Goal: Task Accomplishment & Management: Complete application form

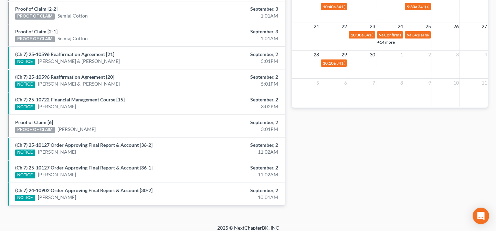
scroll to position [263, 0]
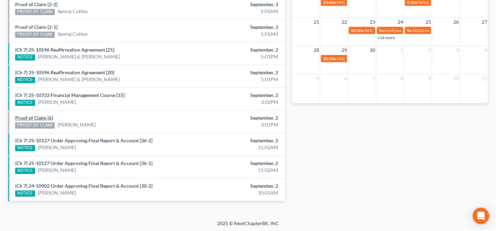
click at [47, 118] on link "Proof of Claim [6]" at bounding box center [34, 118] width 38 height 6
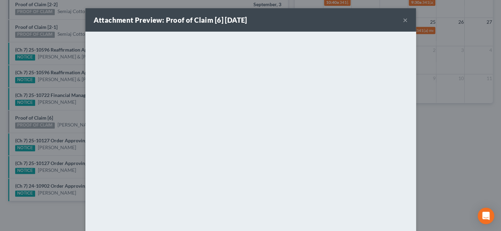
click at [57, 153] on div "Attachment Preview: Proof of Claim [6] 09/02/2025 × <object ng-attr-data='https…" at bounding box center [250, 115] width 501 height 231
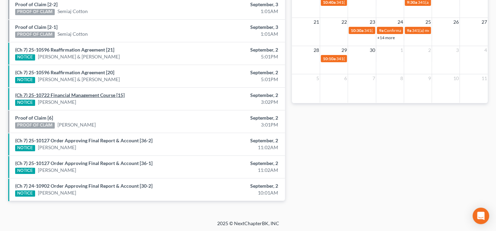
click at [72, 93] on link "(Ch 7) 25-10722 Financial Management Course [15]" at bounding box center [69, 95] width 109 height 6
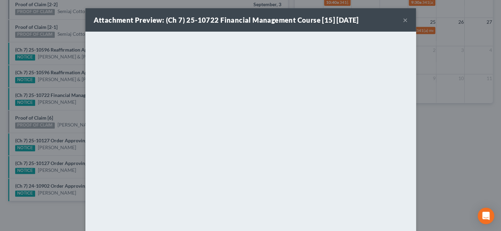
click at [58, 112] on div "Attachment Preview: (Ch 7) 25-10722 Financial Management Course [15] 09/02/2025…" at bounding box center [250, 115] width 501 height 231
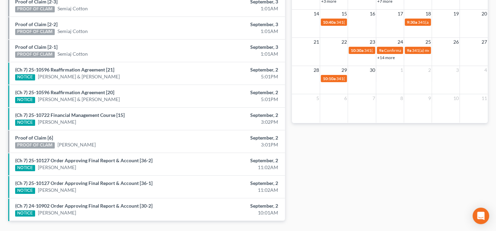
scroll to position [231, 0]
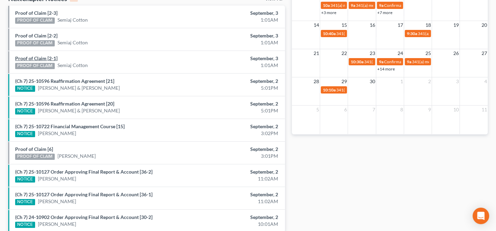
click at [46, 59] on link "Proof of Claim [2-1]" at bounding box center [36, 58] width 42 height 6
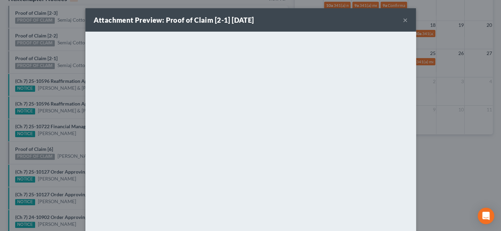
click at [64, 60] on div "Attachment Preview: Proof of Claim [2-1] 09/03/2025 × <object ng-attr-data='htt…" at bounding box center [250, 115] width 501 height 231
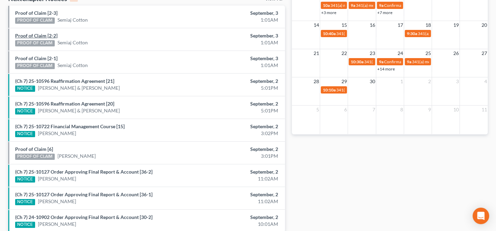
click at [44, 35] on link "Proof of Claim [2-2]" at bounding box center [36, 36] width 42 height 6
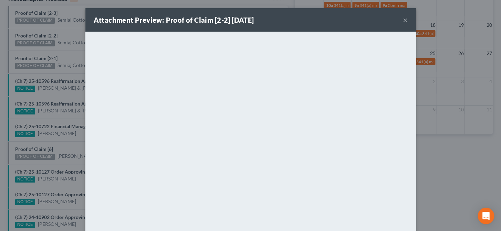
drag, startPoint x: 47, startPoint y: 57, endPoint x: 45, endPoint y: 42, distance: 15.6
click at [47, 57] on div "Attachment Preview: Proof of Claim [2-2] 09/03/2025 × <object ng-attr-data='htt…" at bounding box center [250, 115] width 501 height 231
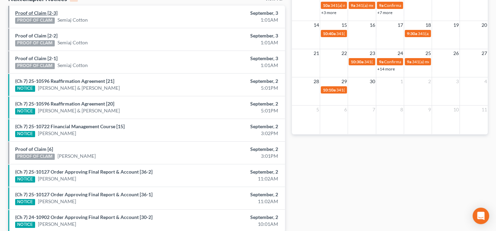
click at [47, 12] on link "Proof of Claim [2-3]" at bounding box center [36, 13] width 42 height 6
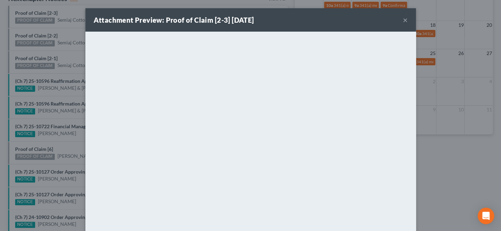
click at [75, 56] on div "Attachment Preview: Proof of Claim [2-3] 09/03/2025 × <object ng-attr-data='htt…" at bounding box center [250, 115] width 501 height 231
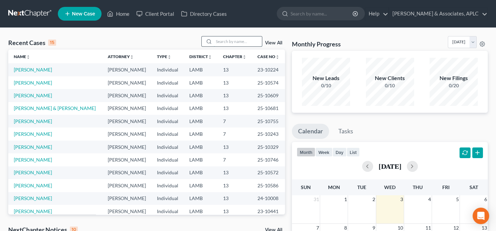
click at [234, 42] on input "search" at bounding box center [238, 41] width 48 height 10
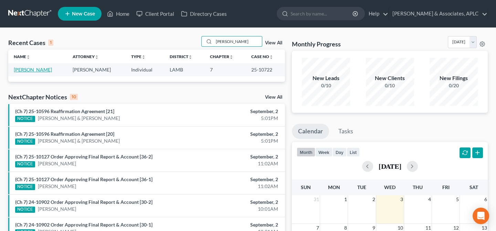
type input "[PERSON_NAME]"
click at [34, 71] on link "[PERSON_NAME]" at bounding box center [33, 70] width 38 height 6
select select "8"
select select "0"
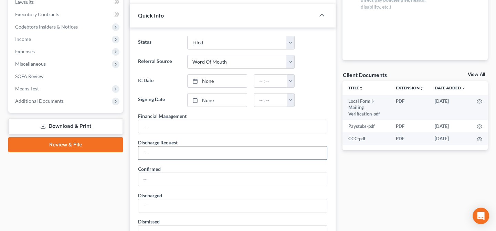
scroll to position [188, 0]
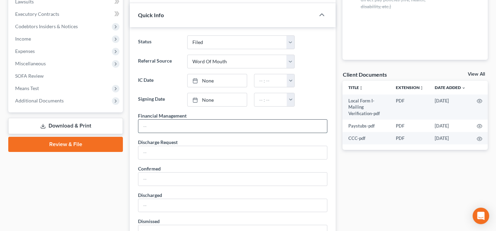
click at [154, 126] on input "text" at bounding box center [232, 126] width 189 height 13
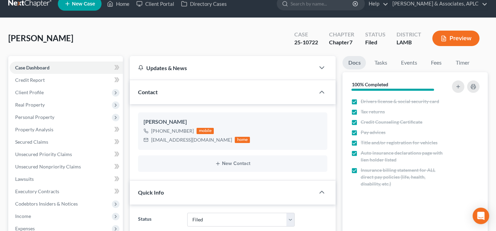
scroll to position [0, 0]
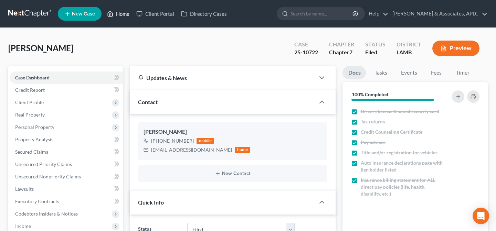
type input "[DATE]"
click at [119, 14] on link "Home" at bounding box center [118, 14] width 29 height 12
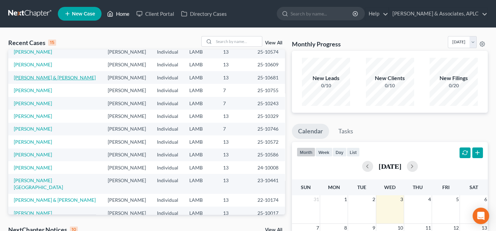
scroll to position [47, 0]
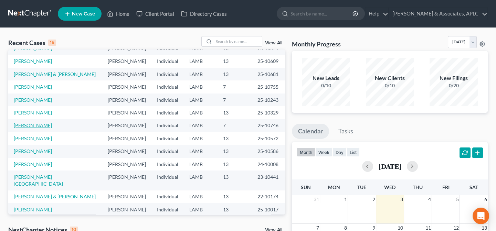
click at [34, 126] on link "[PERSON_NAME]" at bounding box center [33, 125] width 38 height 6
select select "0"
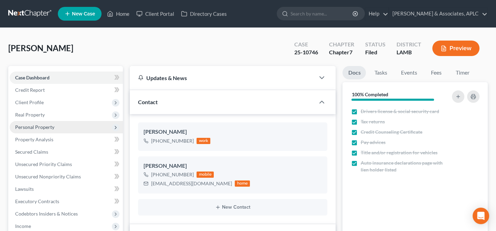
click at [24, 125] on span "Personal Property" at bounding box center [34, 127] width 39 height 6
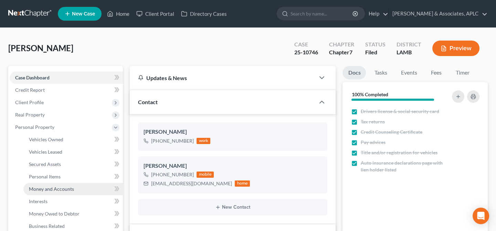
click at [37, 188] on span "Money and Accounts" at bounding box center [51, 189] width 45 height 6
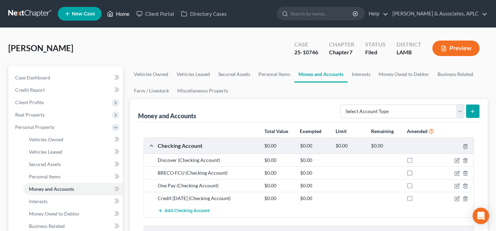
click at [114, 13] on link "Home" at bounding box center [118, 14] width 29 height 12
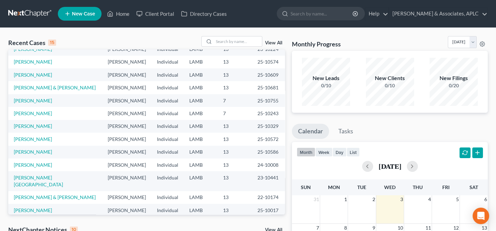
scroll to position [47, 0]
click at [231, 42] on input "search" at bounding box center [238, 41] width 48 height 10
type input "Graves"
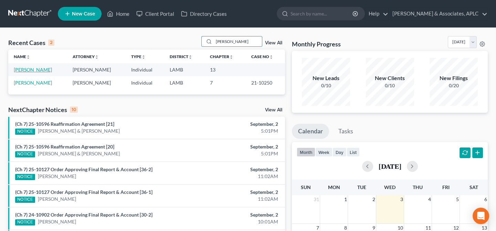
click at [28, 70] on link "[PERSON_NAME]" at bounding box center [33, 70] width 38 height 6
select select "14"
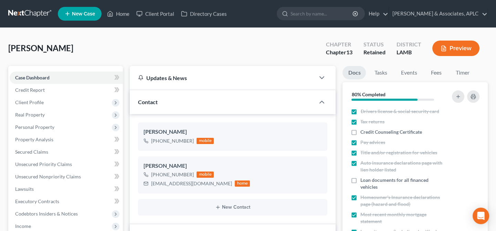
scroll to position [31, 0]
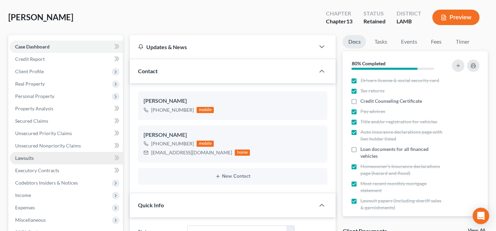
click at [23, 157] on span "Lawsuits" at bounding box center [24, 158] width 19 height 6
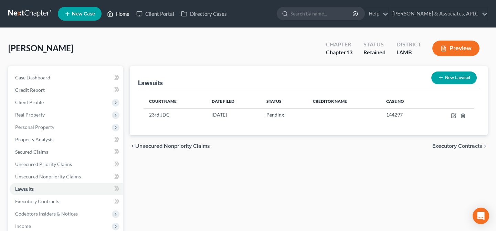
click at [124, 13] on link "Home" at bounding box center [118, 14] width 29 height 12
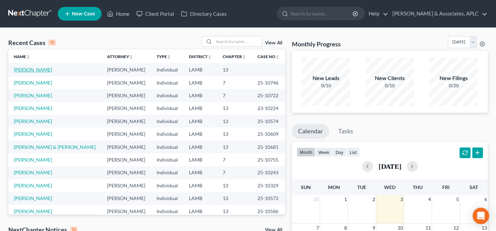
click at [31, 72] on link "[PERSON_NAME]" at bounding box center [33, 70] width 38 height 6
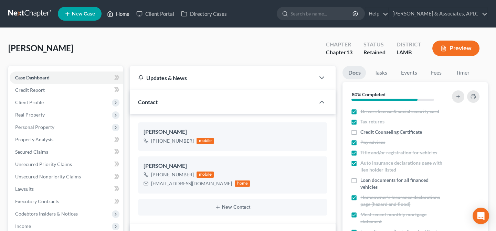
click at [125, 13] on link "Home" at bounding box center [118, 14] width 29 height 12
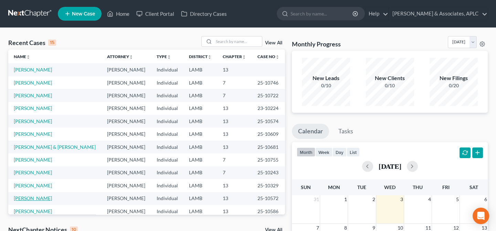
click at [40, 196] on link "[PERSON_NAME]" at bounding box center [33, 198] width 38 height 6
select select "0"
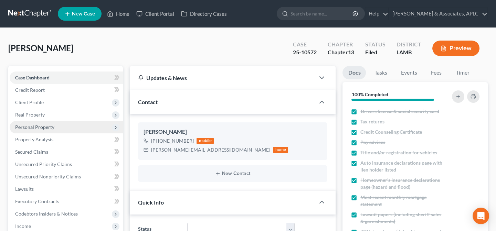
click at [29, 126] on span "Personal Property" at bounding box center [34, 127] width 39 height 6
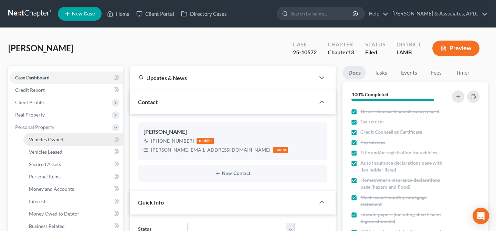
click at [36, 138] on span "Vehicles Owned" at bounding box center [46, 140] width 34 height 6
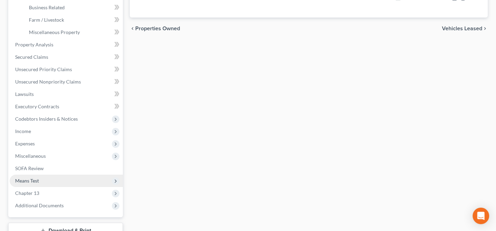
click at [34, 182] on span "Means Test" at bounding box center [27, 181] width 24 height 6
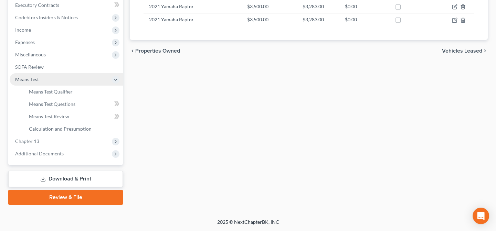
scroll to position [195, 0]
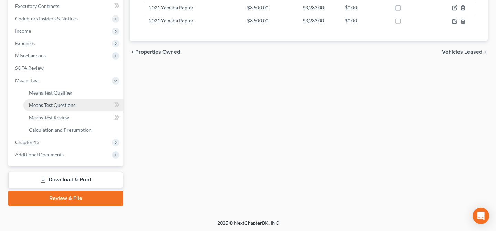
click at [45, 105] on span "Means Test Questions" at bounding box center [52, 105] width 46 height 6
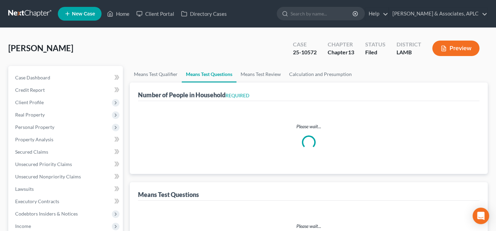
select select "0"
select select "60"
select select "1"
select select "60"
select select "2"
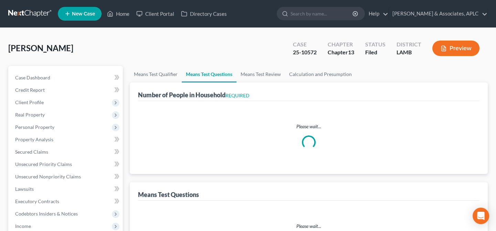
select select "4"
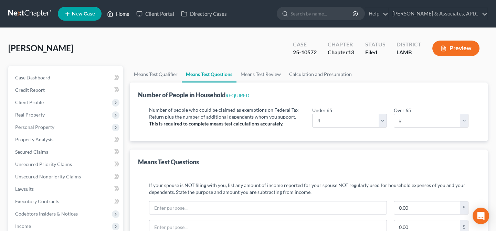
click at [120, 14] on link "Home" at bounding box center [118, 14] width 29 height 12
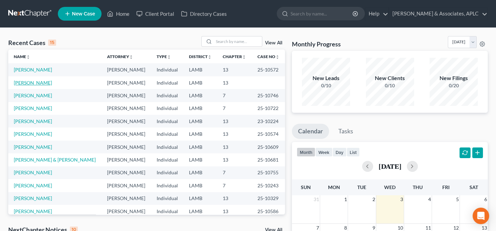
click at [38, 83] on link "[PERSON_NAME]" at bounding box center [33, 83] width 38 height 6
select select "14"
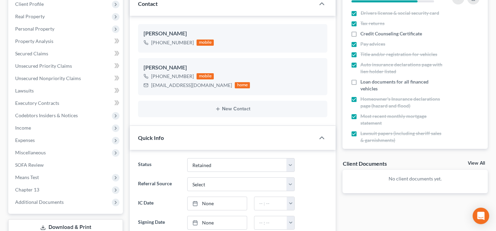
scroll to position [156, 0]
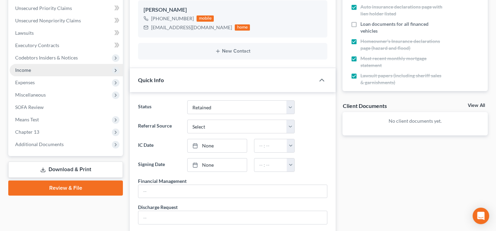
click at [26, 70] on span "Income" at bounding box center [23, 70] width 16 height 6
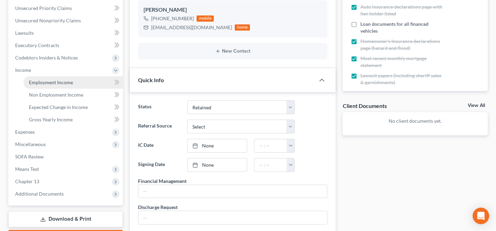
click at [38, 81] on span "Employment Income" at bounding box center [51, 82] width 44 height 6
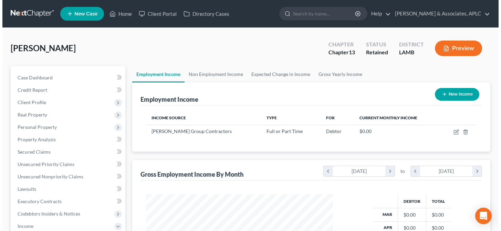
scroll to position [123, 201]
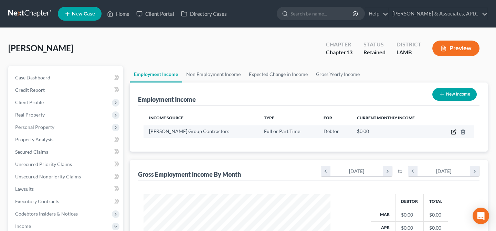
click at [455, 134] on icon "button" at bounding box center [453, 132] width 4 height 4
select select "0"
select select "19"
select select "0"
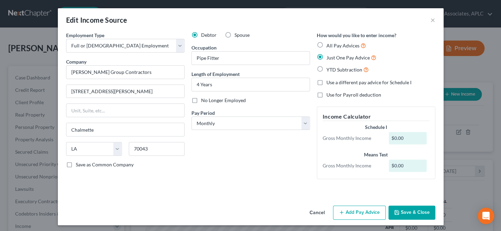
scroll to position [2, 0]
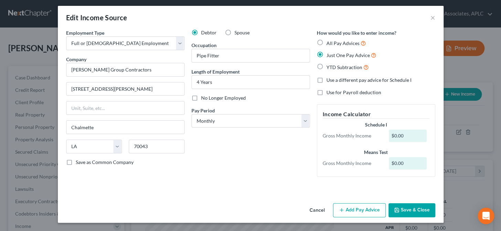
click at [370, 213] on button "Add Pay Advice" at bounding box center [359, 210] width 53 height 14
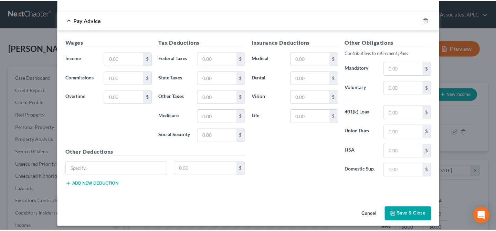
scroll to position [189, 0]
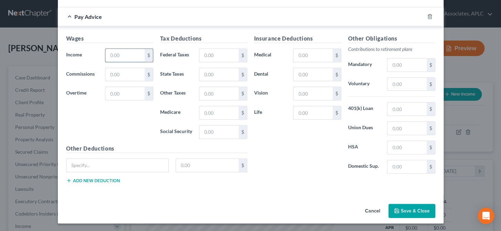
click at [111, 54] on input "text" at bounding box center [124, 55] width 39 height 13
type input "5,855.42"
click at [217, 57] on input "text" at bounding box center [218, 55] width 39 height 13
type input "1,272.60"
click at [318, 58] on input "text" at bounding box center [312, 55] width 39 height 13
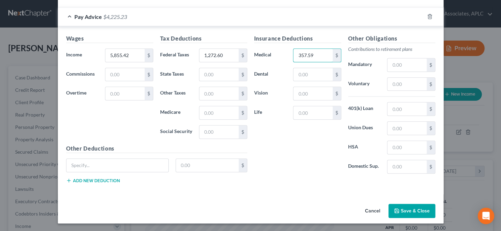
type input "357.59"
click at [408, 207] on button "Save & Close" at bounding box center [411, 211] width 47 height 14
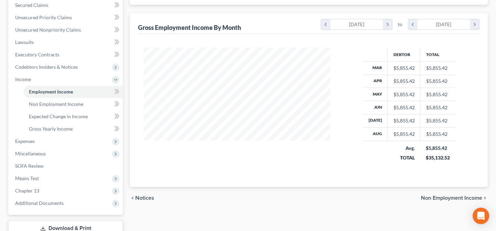
scroll to position [156, 0]
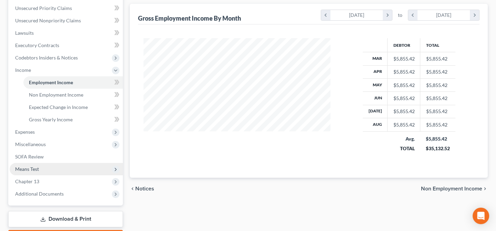
click at [32, 169] on span "Means Test" at bounding box center [27, 169] width 24 height 6
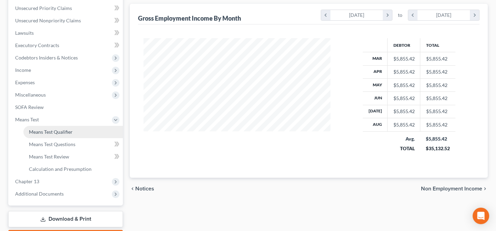
click at [41, 129] on span "Means Test Qualifier" at bounding box center [51, 132] width 44 height 6
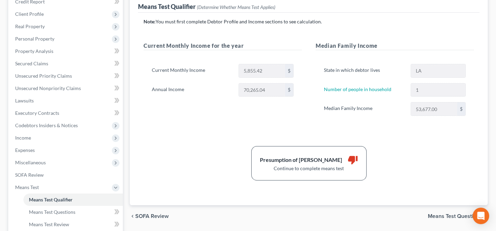
scroll to position [94, 0]
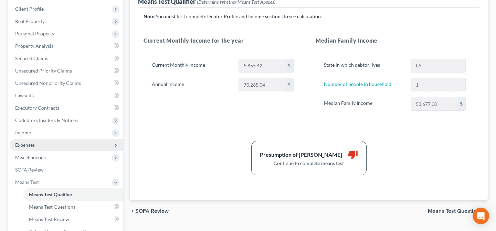
click at [45, 147] on span "Expenses" at bounding box center [66, 145] width 113 height 12
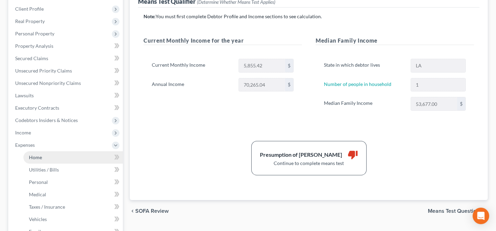
click at [42, 157] on link "Home" at bounding box center [72, 157] width 99 height 12
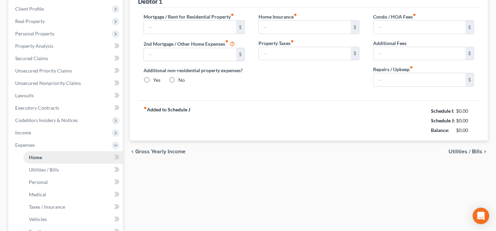
scroll to position [70, 0]
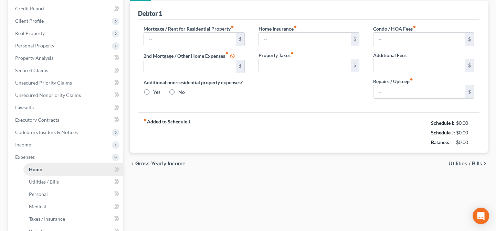
type input "1,255.35"
type input "0.00"
radio input "true"
type input "0.00"
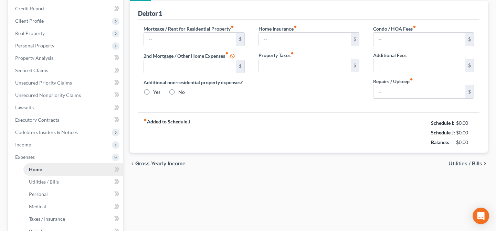
type input "0.00"
type input "50.00"
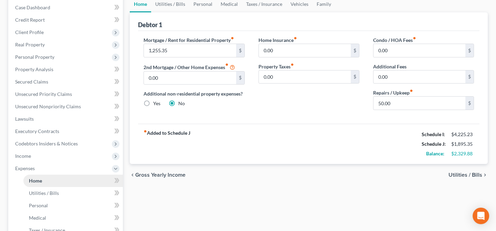
scroll to position [0, 0]
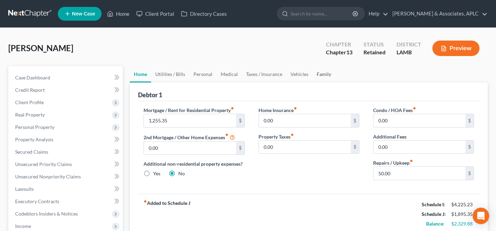
click at [322, 75] on link "Family" at bounding box center [323, 74] width 23 height 17
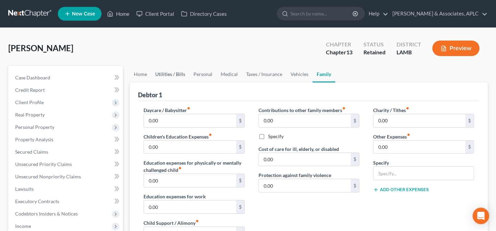
click at [162, 71] on link "Utilities / Bills" at bounding box center [170, 74] width 38 height 17
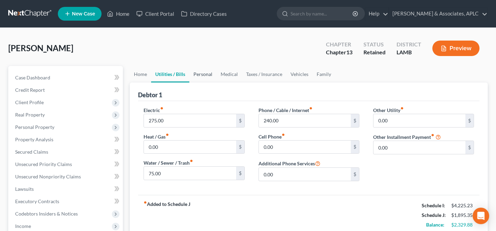
click at [210, 75] on link "Personal" at bounding box center [202, 74] width 27 height 17
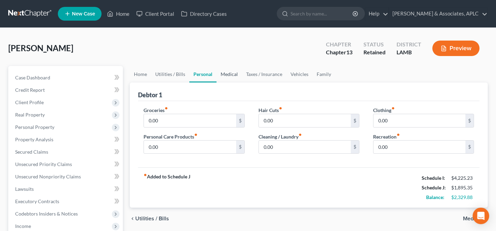
click at [231, 72] on link "Medical" at bounding box center [228, 74] width 25 height 17
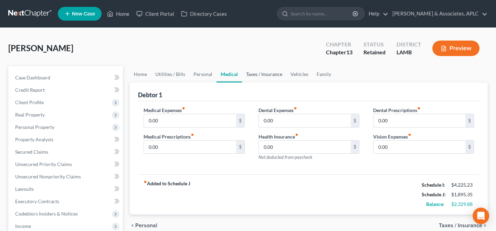
click at [254, 72] on link "Taxes / Insurance" at bounding box center [264, 74] width 44 height 17
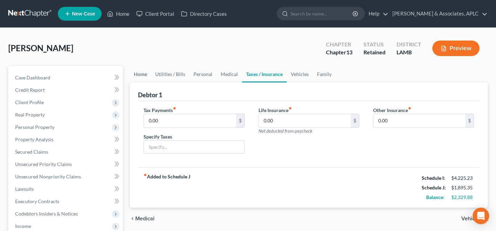
click at [140, 76] on link "Home" at bounding box center [140, 74] width 21 height 17
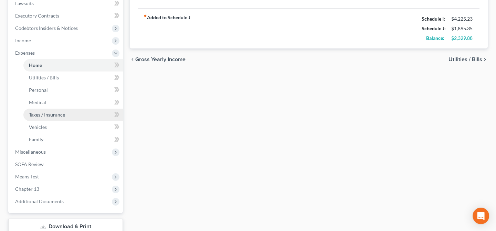
scroll to position [188, 0]
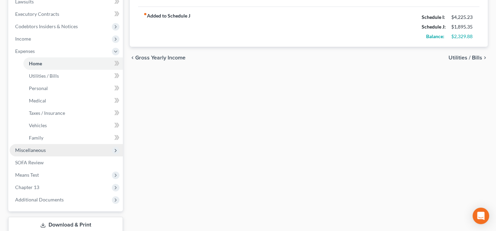
click at [42, 152] on span "Miscellaneous" at bounding box center [30, 150] width 31 height 6
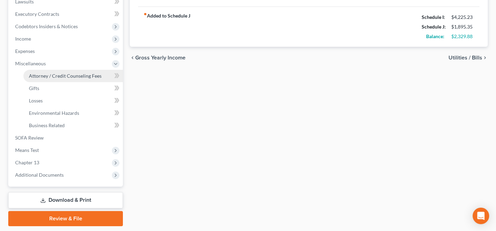
click at [34, 76] on span "Attorney / Credit Counseling Fees" at bounding box center [65, 76] width 73 height 6
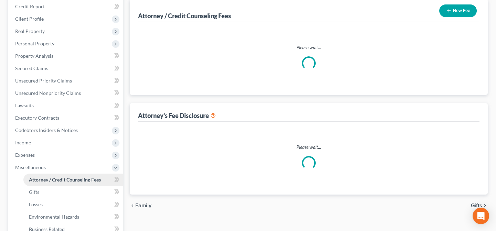
scroll to position [19, 0]
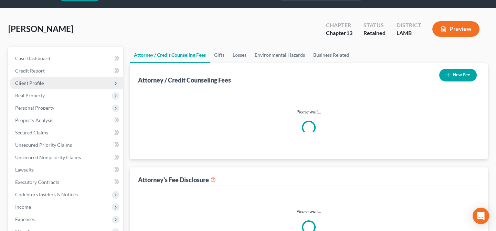
select select "0"
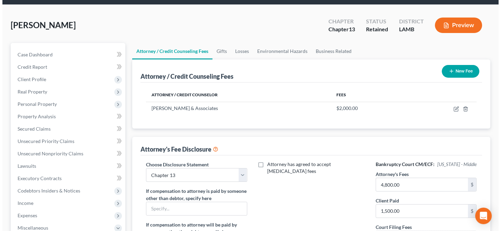
scroll to position [0, 0]
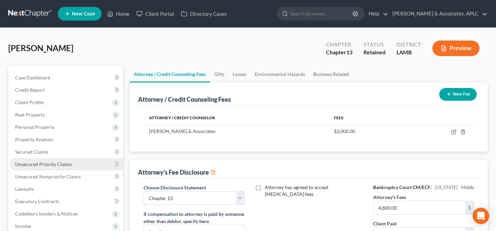
click at [31, 163] on span "Unsecured Priority Claims" at bounding box center [43, 164] width 57 height 6
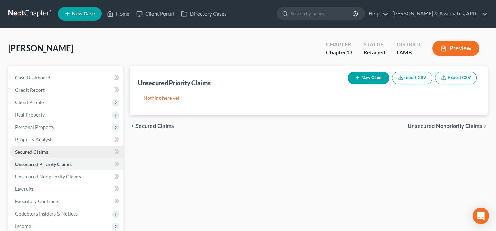
click at [40, 150] on span "Secured Claims" at bounding box center [31, 152] width 33 height 6
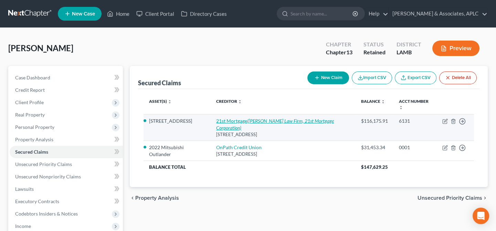
click at [228, 118] on link "21st Mortgage (Trevathan Law Firm, 21st Mortgage Corporation)" at bounding box center [275, 124] width 118 height 13
select select "44"
select select "4"
select select "0"
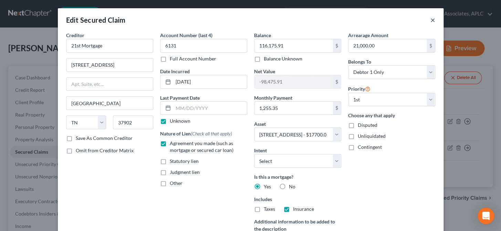
click at [431, 19] on button "×" at bounding box center [432, 20] width 5 height 8
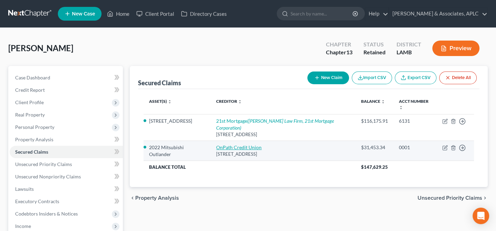
click at [222, 145] on link "OnPath Credit Union" at bounding box center [238, 148] width 45 height 6
select select "19"
select select "9"
select select "0"
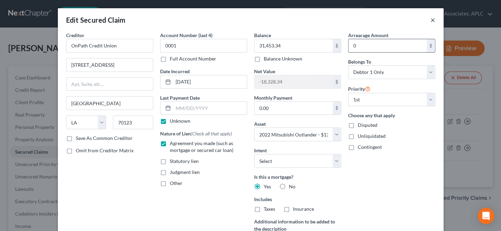
drag, startPoint x: 431, startPoint y: 20, endPoint x: 409, endPoint y: 41, distance: 30.2
click at [431, 19] on button "×" at bounding box center [432, 20] width 5 height 8
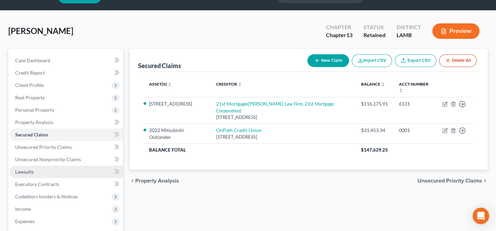
scroll to position [31, 0]
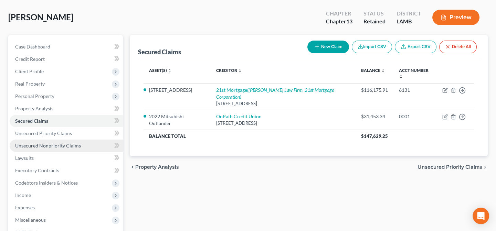
click at [55, 146] on span "Unsecured Nonpriority Claims" at bounding box center [48, 146] width 66 height 6
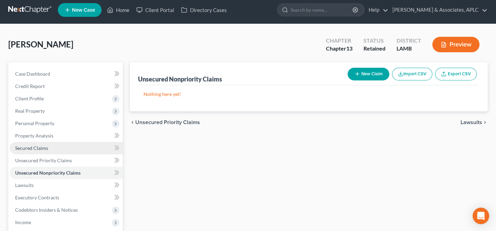
scroll to position [31, 0]
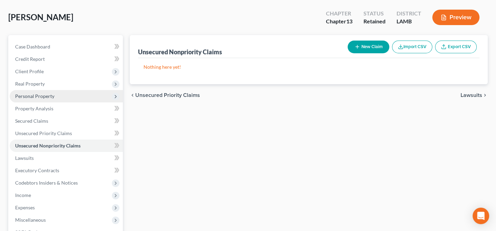
click at [52, 95] on span "Personal Property" at bounding box center [34, 96] width 39 height 6
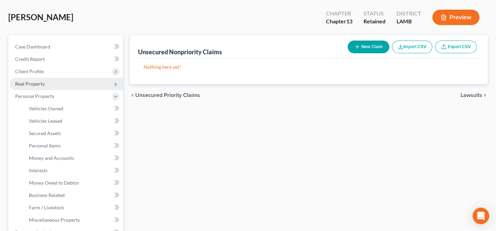
click at [43, 83] on span "Real Property" at bounding box center [30, 84] width 30 height 6
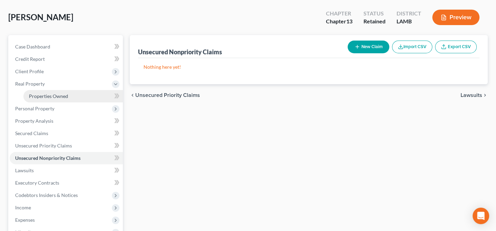
click at [45, 92] on link "Properties Owned" at bounding box center [72, 96] width 99 height 12
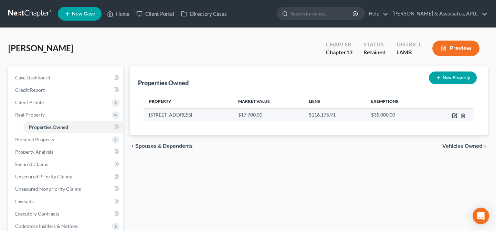
click at [455, 116] on icon "button" at bounding box center [455, 116] width 6 height 6
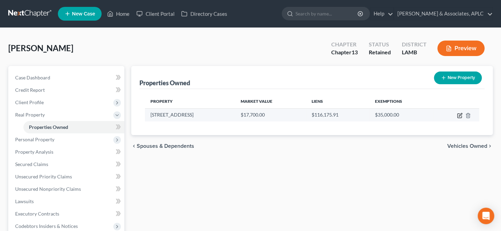
select select "19"
select select "0"
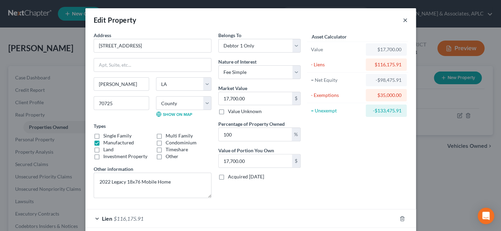
click at [403, 21] on button "×" at bounding box center [405, 20] width 5 height 8
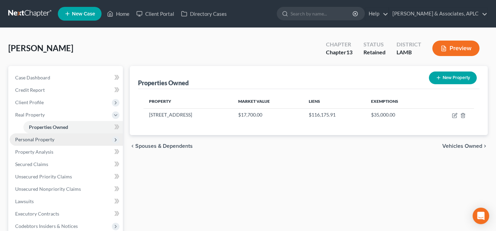
click at [53, 142] on span "Personal Property" at bounding box center [66, 139] width 113 height 12
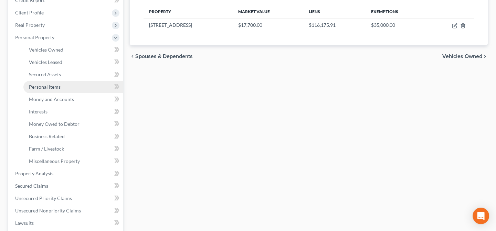
scroll to position [94, 0]
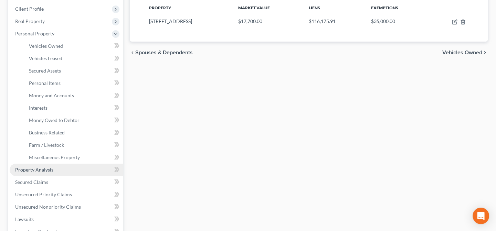
click at [53, 169] on link "Property Analysis" at bounding box center [66, 170] width 113 height 12
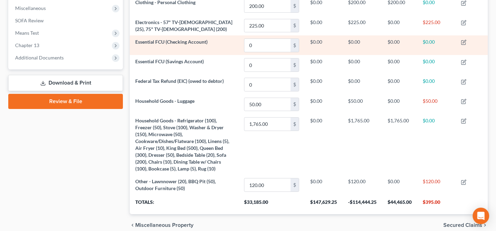
scroll to position [117, 0]
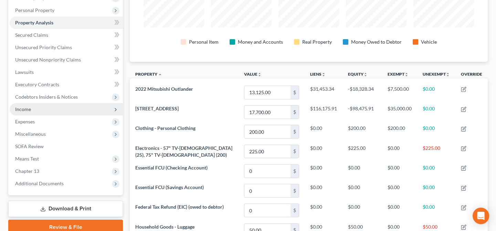
click at [45, 107] on span "Income" at bounding box center [66, 109] width 113 height 12
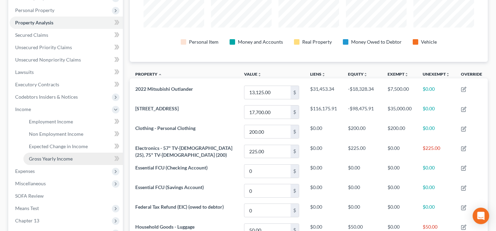
click at [51, 161] on span "Gross Yearly Income" at bounding box center [51, 159] width 44 height 6
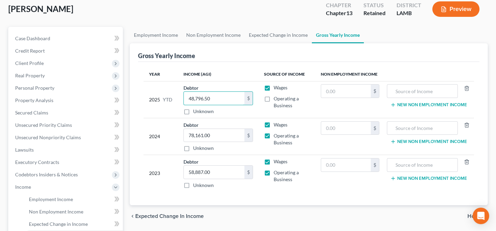
scroll to position [156, 0]
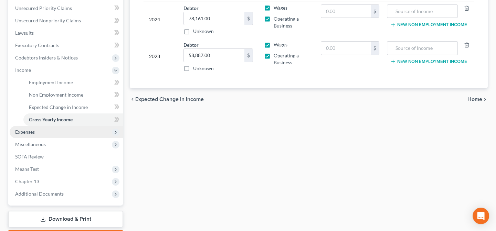
type input "48,796.50"
click at [34, 130] on span "Expenses" at bounding box center [25, 132] width 20 height 6
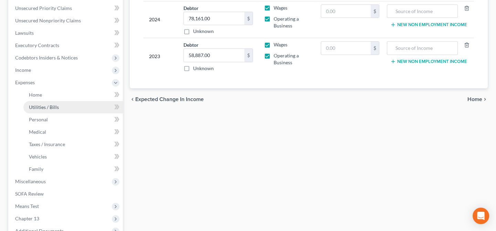
click at [47, 101] on link "Utilities / Bills" at bounding box center [72, 107] width 99 height 12
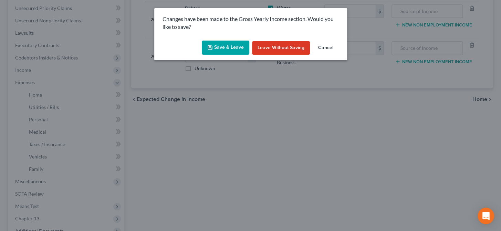
click at [45, 96] on div "Changes have been made to the Gross Yearly Income section. Would you like to sa…" at bounding box center [250, 115] width 501 height 231
click at [222, 50] on button "Save & Leave" at bounding box center [225, 48] width 47 height 14
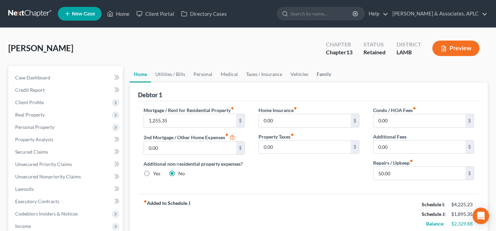
drag, startPoint x: 321, startPoint y: 72, endPoint x: 329, endPoint y: 83, distance: 13.6
click at [321, 73] on link "Family" at bounding box center [323, 74] width 23 height 17
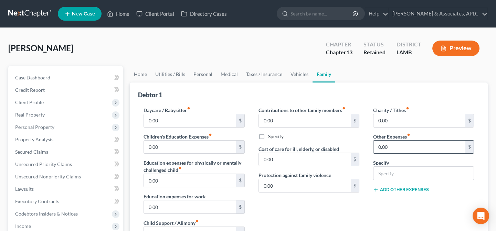
click at [396, 144] on input "0.00" at bounding box center [419, 147] width 92 height 13
type input "1,160.00"
type input "Ch 13 Plan Payment"
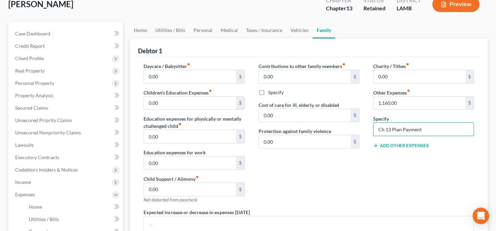
scroll to position [31, 0]
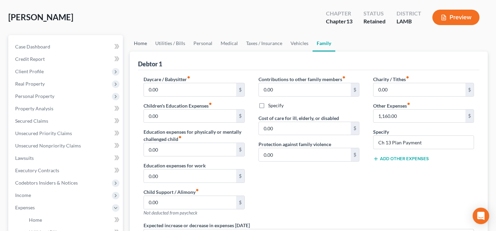
click at [142, 42] on link "Home" at bounding box center [140, 43] width 21 height 17
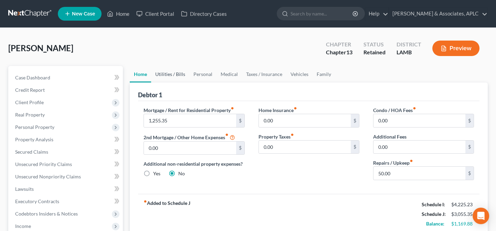
click at [173, 73] on link "Utilities / Bills" at bounding box center [170, 74] width 38 height 17
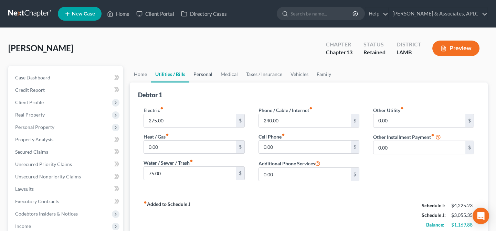
click at [203, 72] on link "Personal" at bounding box center [202, 74] width 27 height 17
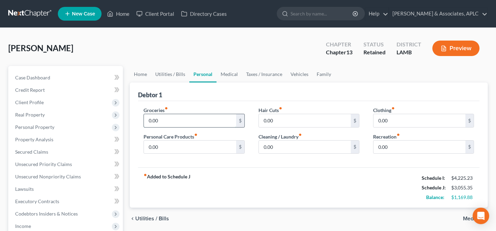
click at [167, 120] on input "0.00" at bounding box center [190, 120] width 92 height 13
type input "458.00"
type input "48.00"
type input "25.00"
type input "44.00"
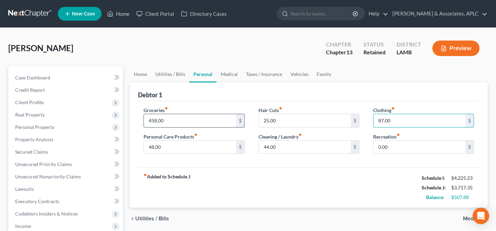
type input "87.00"
click at [225, 71] on link "Medical" at bounding box center [228, 74] width 25 height 17
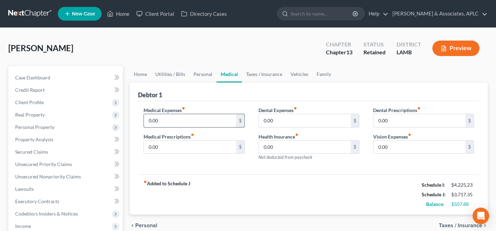
click at [173, 120] on input "0.00" at bounding box center [190, 120] width 92 height 13
type input "83.00"
click at [256, 72] on link "Taxes / Insurance" at bounding box center [264, 74] width 44 height 17
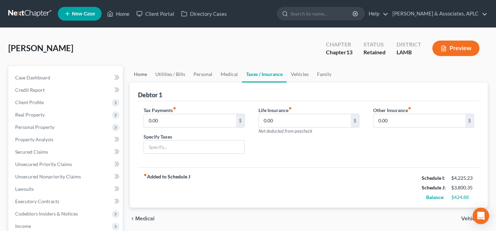
click at [143, 74] on link "Home" at bounding box center [140, 74] width 21 height 17
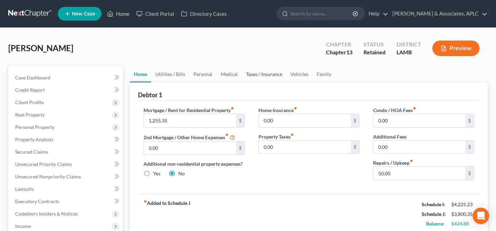
click at [268, 75] on link "Taxes / Insurance" at bounding box center [264, 74] width 44 height 17
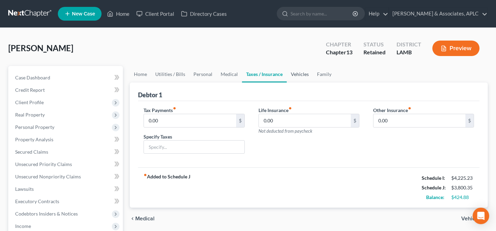
click at [293, 72] on link "Vehicles" at bounding box center [300, 74] width 26 height 17
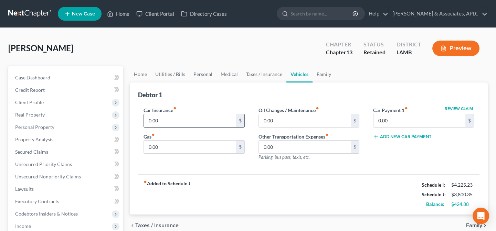
click at [184, 117] on input "0.00" at bounding box center [190, 120] width 92 height 13
type input "239.72"
type input "200.00"
type input "25.00"
click at [321, 74] on link "Family" at bounding box center [323, 74] width 23 height 17
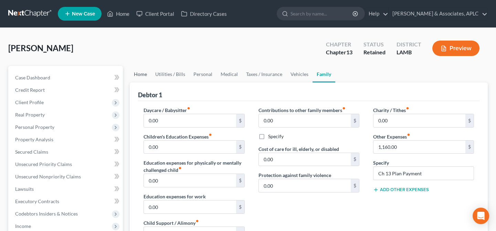
click at [138, 73] on link "Home" at bounding box center [140, 74] width 21 height 17
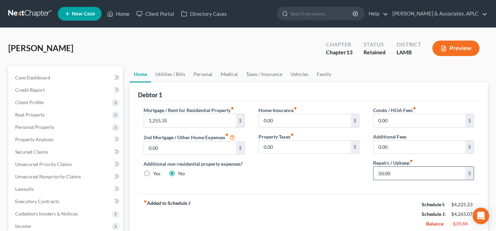
click at [399, 172] on input "50.00" at bounding box center [419, 173] width 92 height 13
type input "25.00"
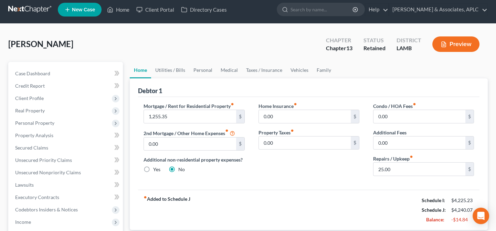
scroll to position [3, 0]
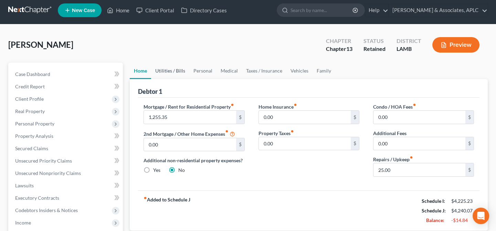
click at [178, 72] on link "Utilities / Bills" at bounding box center [170, 71] width 38 height 17
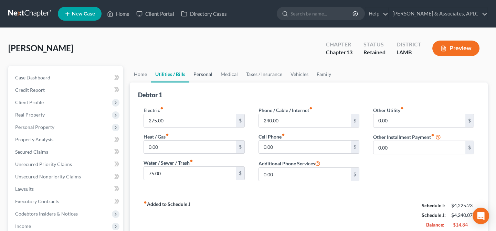
click at [204, 71] on link "Personal" at bounding box center [202, 74] width 27 height 17
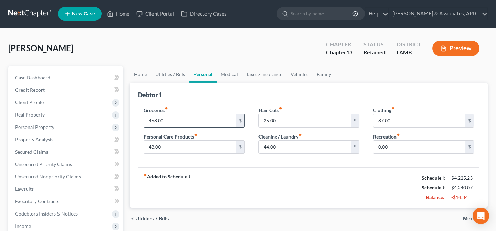
click at [180, 118] on input "458.00" at bounding box center [190, 120] width 92 height 13
type input "425.00"
click at [320, 73] on link "Family" at bounding box center [323, 74] width 23 height 17
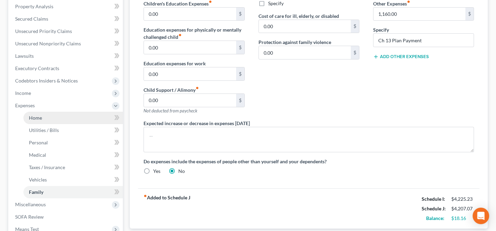
scroll to position [188, 0]
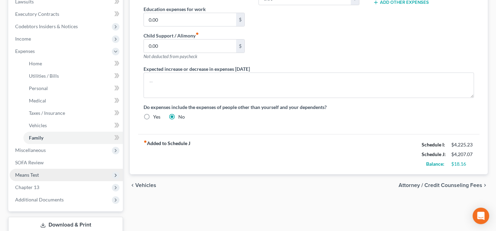
click at [46, 172] on span "Means Test" at bounding box center [66, 175] width 113 height 12
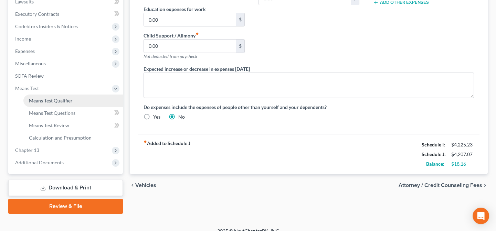
click at [55, 102] on span "Means Test Qualifier" at bounding box center [51, 101] width 44 height 6
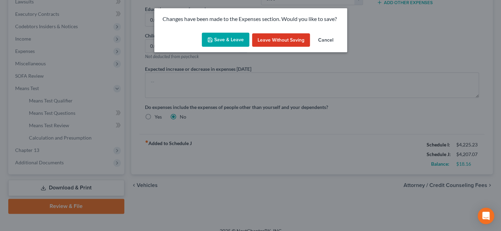
click at [225, 40] on button "Save & Leave" at bounding box center [225, 40] width 47 height 14
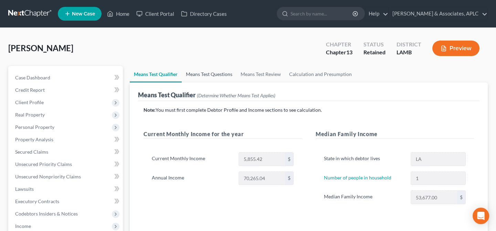
click at [207, 73] on link "Means Test Questions" at bounding box center [209, 74] width 55 height 17
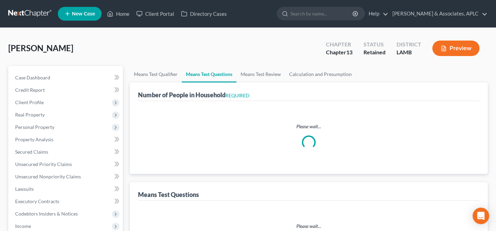
select select "0"
select select "60"
select select "1"
select select "60"
select select "1"
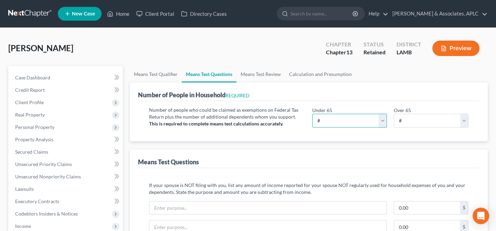
click at [322, 118] on select "# 0 1 2 3 4 5 6 7 8 9 10" at bounding box center [349, 121] width 75 height 14
select select "1"
click at [312, 114] on select "# 0 1 2 3 4 5 6 7 8 9 10" at bounding box center [349, 121] width 75 height 14
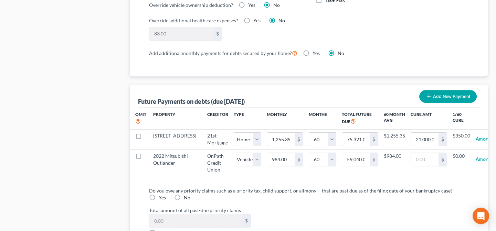
scroll to position [626, 0]
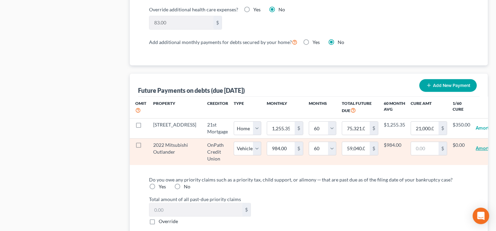
click at [476, 151] on button "Amortize" at bounding box center [485, 149] width 19 height 14
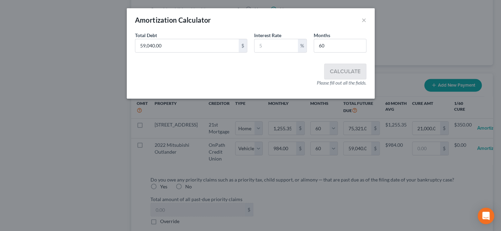
click at [196, 53] on div "Total Debt 59,040.00 $ Interest Rate % Months 60" at bounding box center [250, 45] width 238 height 26
click at [187, 38] on div "Total Debt 59,040.00 $" at bounding box center [190, 42] width 119 height 21
click at [214, 48] on input "59,040.00" at bounding box center [186, 45] width 103 height 13
type input "31,453.34"
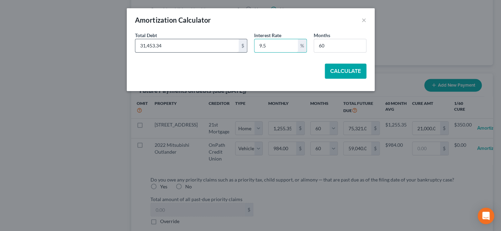
type input "9.5"
click at [337, 72] on button "Calculate" at bounding box center [345, 71] width 42 height 15
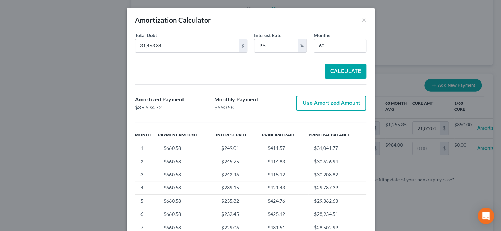
click at [338, 100] on button "Use Amortized Amount" at bounding box center [331, 103] width 70 height 15
type input "660.57"
type input "39,634.72"
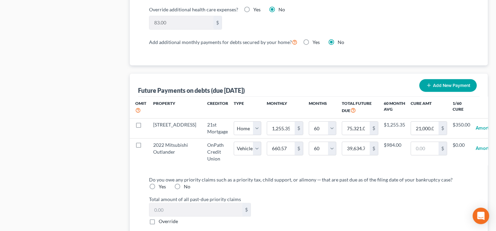
select select "1"
select select "60"
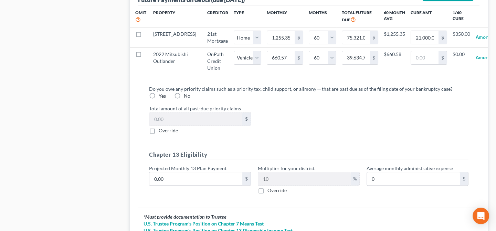
scroll to position [719, 0]
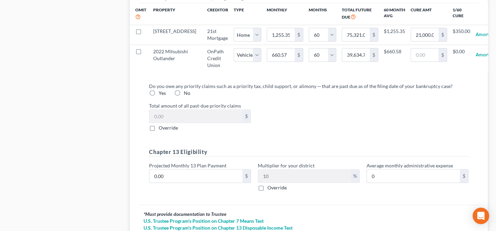
drag, startPoint x: 176, startPoint y: 98, endPoint x: 241, endPoint y: 149, distance: 82.8
click at [184, 97] on label "No" at bounding box center [187, 93] width 7 height 7
click at [186, 94] on input "No" at bounding box center [188, 92] width 4 height 4
radio input "true"
click at [181, 183] on input "0.00" at bounding box center [195, 176] width 93 height 13
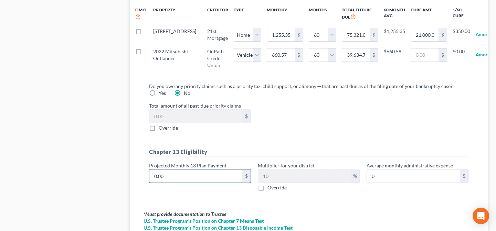
type input "1"
type input "0.10"
type input "11"
type input "1.10"
type input "116"
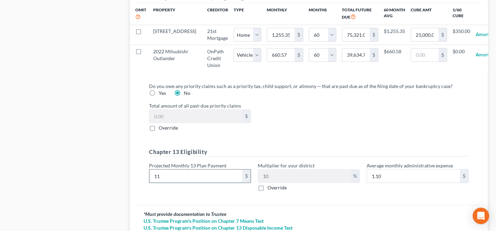
type input "11.60"
type input "1160"
type input "116.00"
type input "1,160.00"
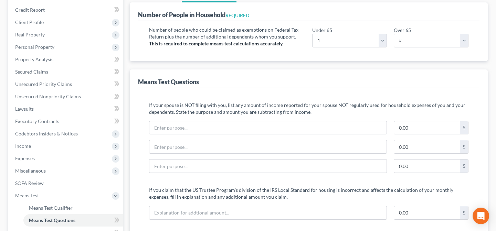
scroll to position [0, 0]
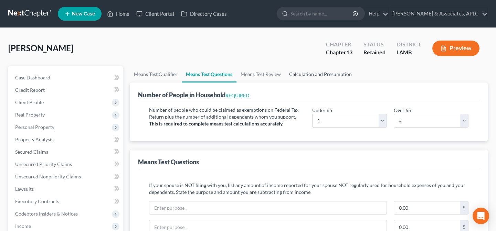
click at [309, 72] on link "Calculation and Presumption" at bounding box center [320, 74] width 71 height 17
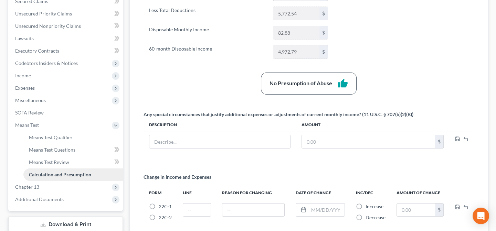
scroll to position [156, 0]
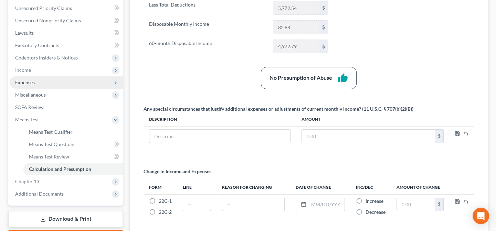
click at [23, 81] on span "Expenses" at bounding box center [25, 82] width 20 height 6
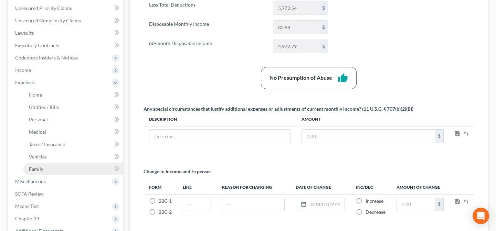
click at [42, 168] on span "Family" at bounding box center [36, 169] width 14 height 6
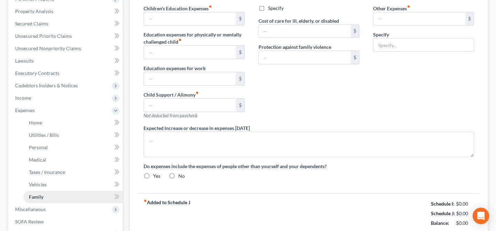
type input "0.00"
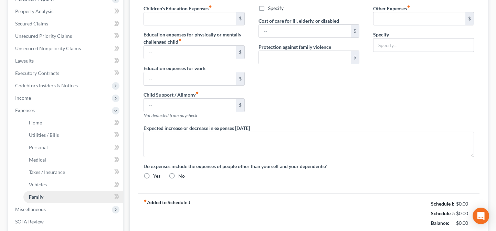
type input "0.00"
type input "1,160.00"
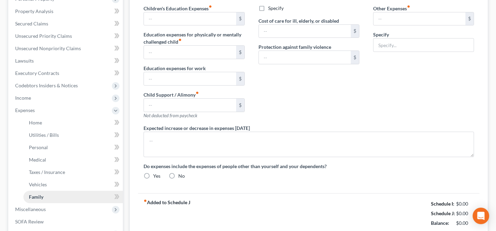
type input "Ch 13 Plan Payment"
radio input "true"
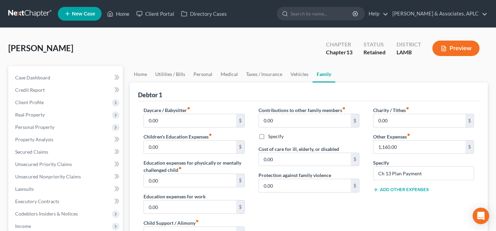
click at [408, 139] on label "Other Expenses fiber_manual_record" at bounding box center [391, 136] width 37 height 7
click at [406, 146] on input "1,160.00" at bounding box center [419, 147] width 92 height 13
type input "1,200.00"
click at [160, 73] on link "Utilities / Bills" at bounding box center [170, 74] width 38 height 17
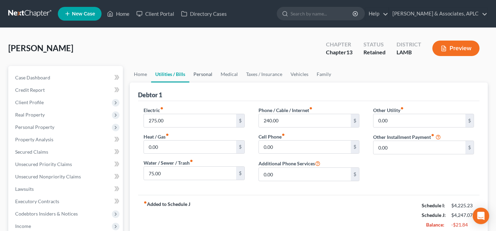
click at [204, 74] on link "Personal" at bounding box center [202, 74] width 27 height 17
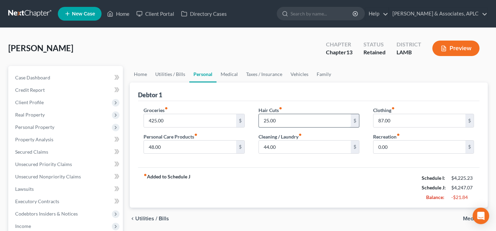
click at [280, 116] on input "25.00" at bounding box center [305, 120] width 92 height 13
type input "0.00"
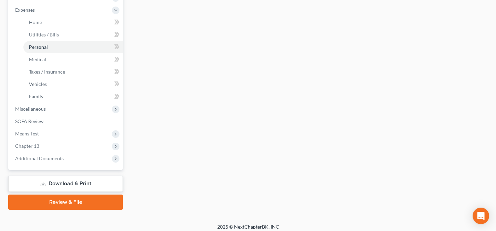
scroll to position [233, 0]
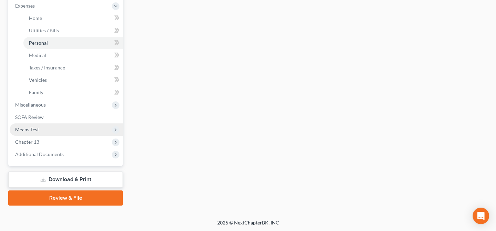
click at [41, 124] on span "Means Test" at bounding box center [66, 130] width 113 height 12
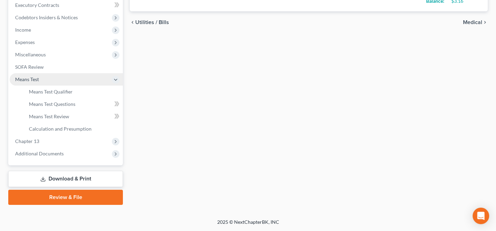
scroll to position [196, 0]
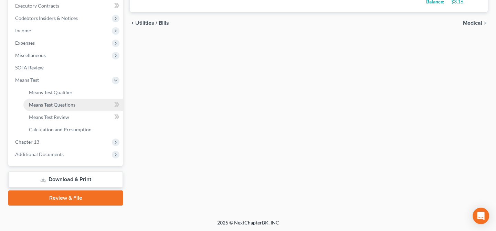
click at [46, 103] on span "Means Test Questions" at bounding box center [52, 105] width 46 height 6
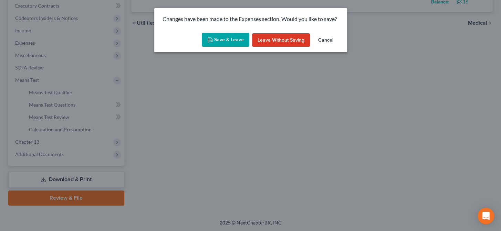
click at [237, 38] on button "Save & Leave" at bounding box center [225, 40] width 47 height 14
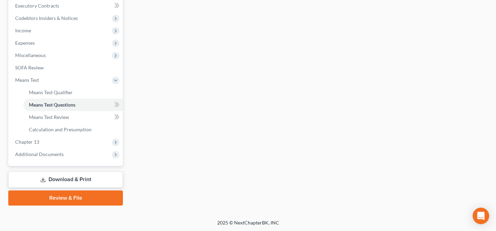
scroll to position [118, 0]
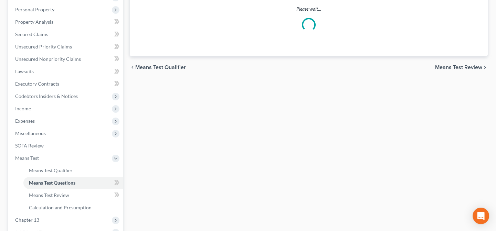
select select "1"
select select "0"
select select "60"
select select "1"
select select "60"
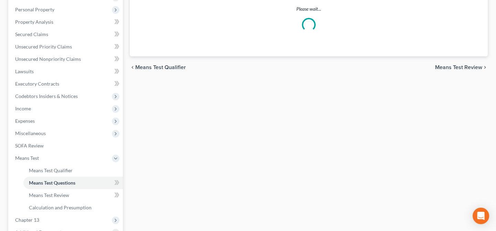
select select "1"
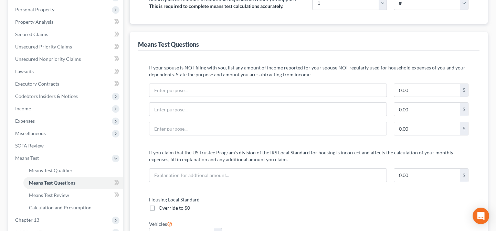
scroll to position [0, 0]
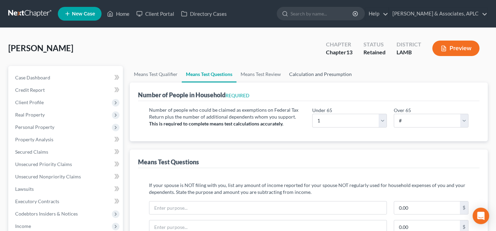
click at [316, 72] on link "Calculation and Presumption" at bounding box center [320, 74] width 71 height 17
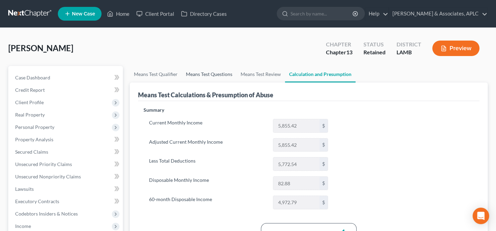
click at [221, 73] on link "Means Test Questions" at bounding box center [209, 74] width 55 height 17
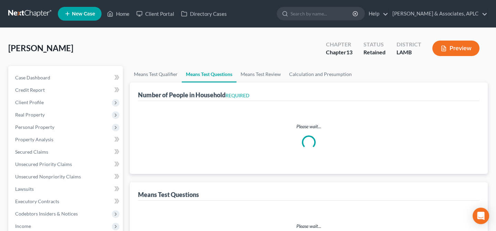
select select "0"
select select "60"
select select "1"
select select "60"
select select "1"
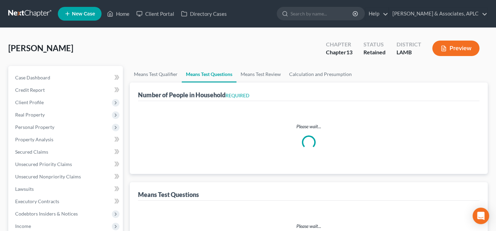
select select "1"
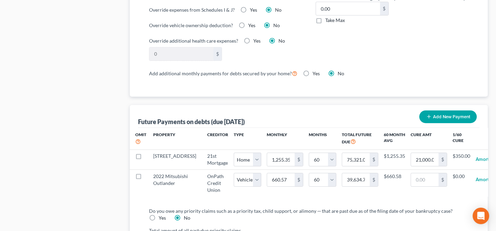
scroll to position [778, 0]
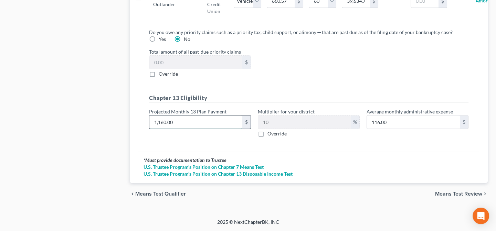
click at [203, 124] on input "1,160.00" at bounding box center [195, 122] width 93 height 13
type input "1"
type input "0.10"
type input "12"
type input "1.20"
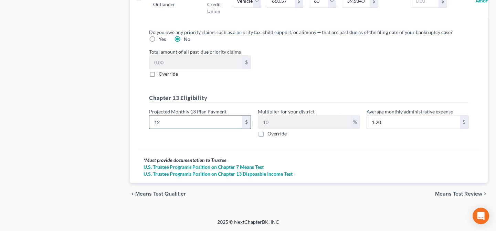
type input "120"
type input "12.00"
type input "1200"
type input "120.00"
type input "1,200.00"
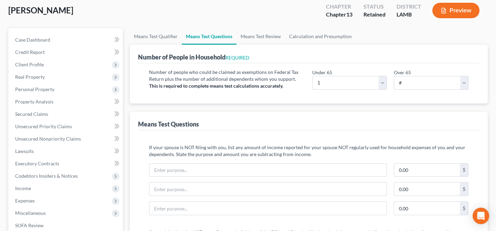
scroll to position [0, 0]
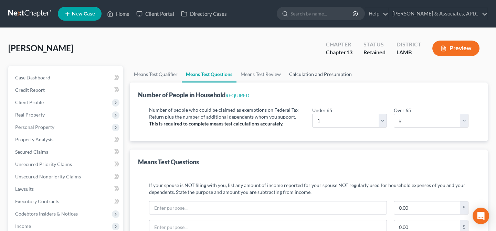
click at [318, 72] on link "Calculation and Presumption" at bounding box center [320, 74] width 71 height 17
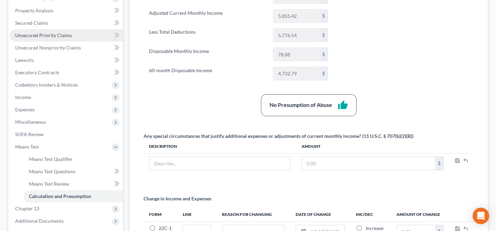
scroll to position [156, 0]
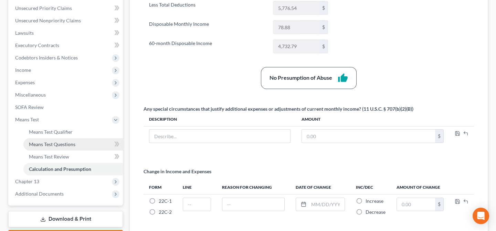
click at [65, 143] on span "Means Test Questions" at bounding box center [52, 144] width 46 height 6
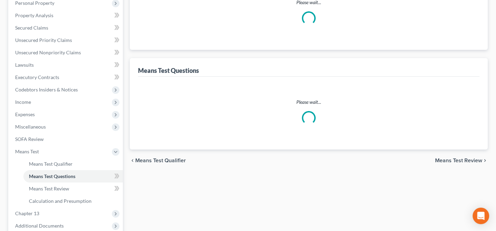
scroll to position [45, 0]
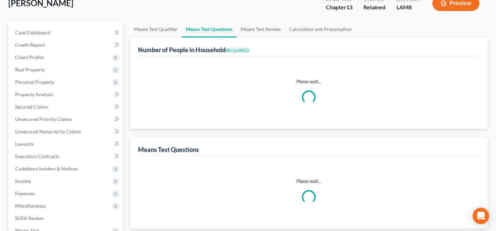
select select "0"
select select "60"
select select "1"
select select "60"
select select "1"
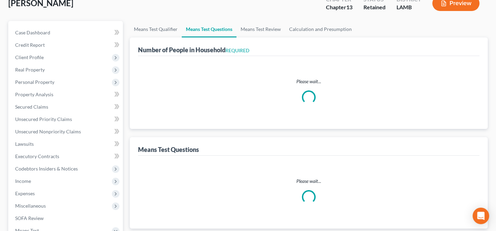
select select "1"
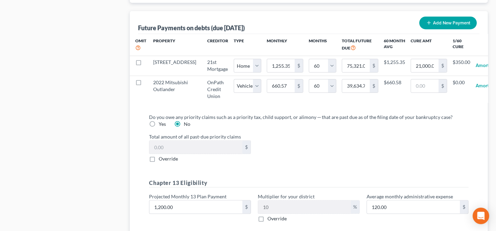
scroll to position [778, 0]
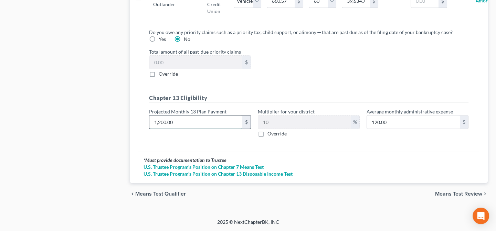
click at [186, 121] on input "1,200.00" at bounding box center [195, 122] width 93 height 13
type input "1"
type input "0.10"
type input "12"
type input "1.20"
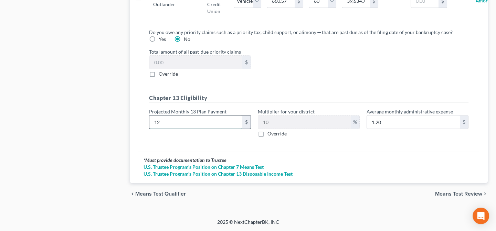
type input "122"
type input "12.20"
type input "1225"
type input "122.50"
type input "1,225.00"
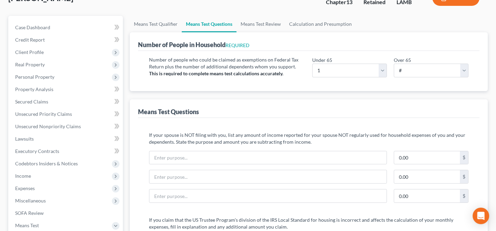
scroll to position [0, 0]
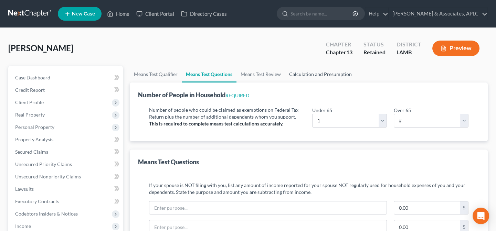
click at [323, 74] on link "Calculation and Presumption" at bounding box center [320, 74] width 71 height 17
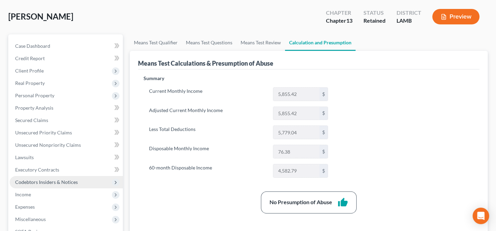
scroll to position [62, 0]
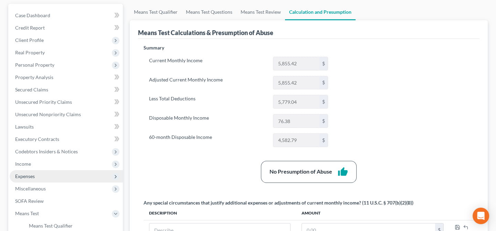
click at [40, 178] on span "Expenses" at bounding box center [66, 176] width 113 height 12
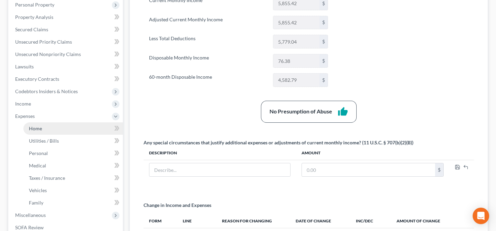
scroll to position [125, 0]
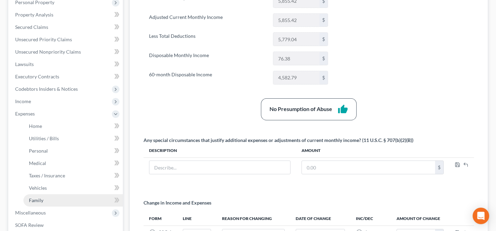
click at [34, 200] on span "Family" at bounding box center [36, 200] width 14 height 6
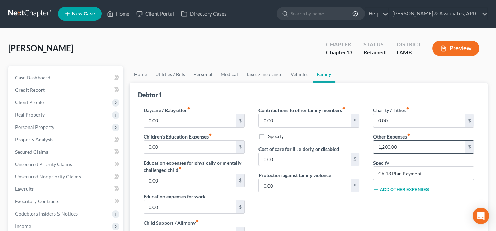
click at [405, 147] on input "1,200.00" at bounding box center [419, 147] width 92 height 13
type input "1,225.00"
click at [216, 71] on link "Medical" at bounding box center [228, 74] width 25 height 17
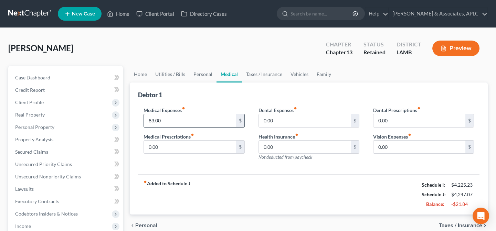
click at [184, 115] on input "83.00" at bounding box center [190, 120] width 92 height 13
type input "75.00"
click at [197, 73] on link "Personal" at bounding box center [202, 74] width 27 height 17
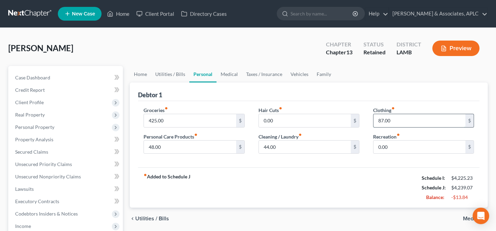
click at [408, 118] on input "87.00" at bounding box center [419, 120] width 92 height 13
type input "75.00"
click at [310, 147] on input "44.00" at bounding box center [305, 147] width 92 height 13
type input "40.00"
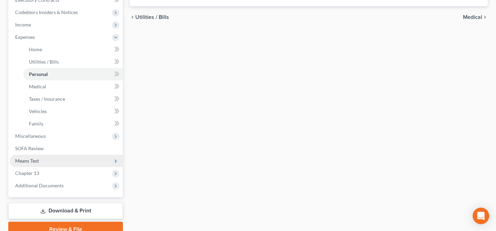
scroll to position [219, 0]
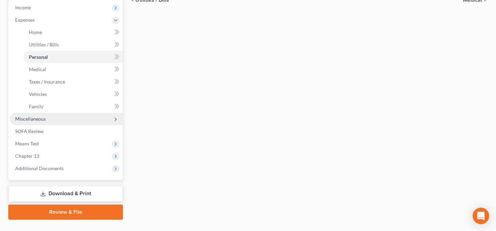
click at [37, 120] on span "Miscellaneous" at bounding box center [30, 119] width 31 height 6
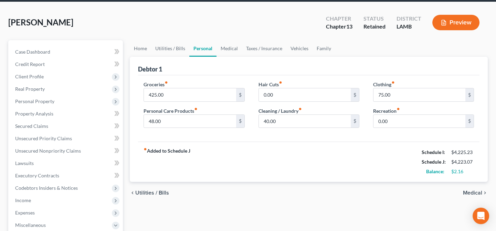
scroll to position [0, 0]
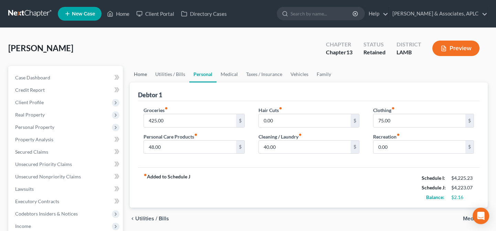
click at [139, 72] on link "Home" at bounding box center [140, 74] width 21 height 17
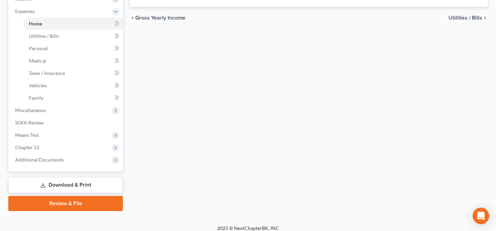
scroll to position [233, 0]
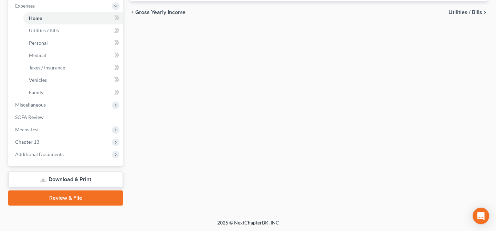
click at [36, 180] on link "Download & Print" at bounding box center [65, 180] width 115 height 16
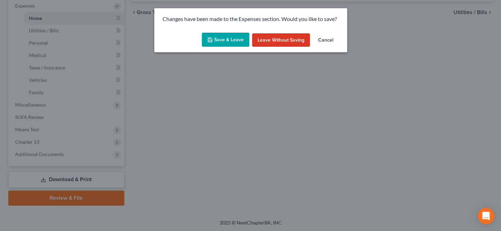
click at [232, 39] on button "Save & Leave" at bounding box center [225, 40] width 47 height 14
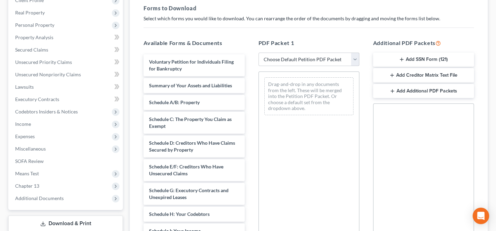
scroll to position [125, 0]
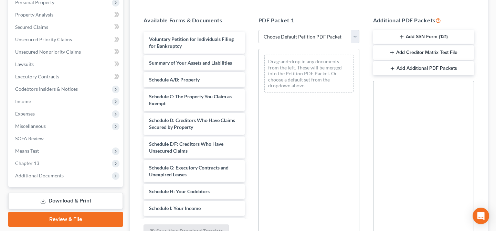
click at [286, 33] on select "Choose Default Petition PDF Packet Complete Bankruptcy Petition (all forms and …" at bounding box center [308, 37] width 101 height 14
select select "0"
click at [258, 30] on select "Choose Default Petition PDF Packet Complete Bankruptcy Petition (all forms and …" at bounding box center [308, 37] width 101 height 14
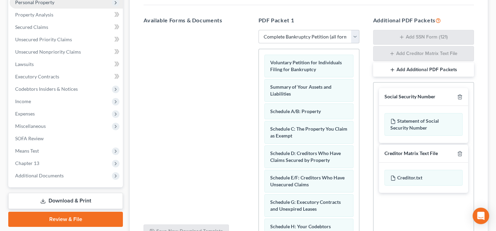
click at [33, 2] on span "Personal Property" at bounding box center [34, 2] width 39 height 6
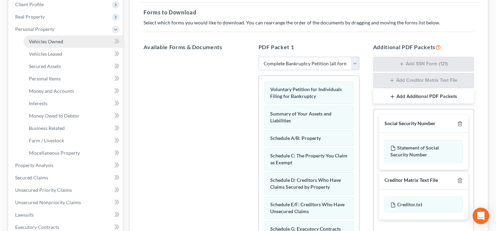
scroll to position [62, 0]
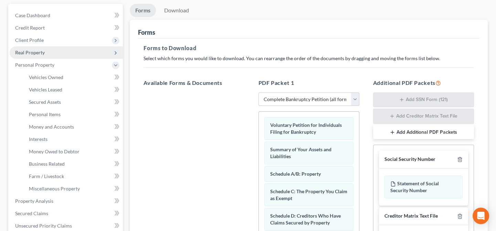
click at [36, 57] on span "Real Property" at bounding box center [66, 52] width 113 height 12
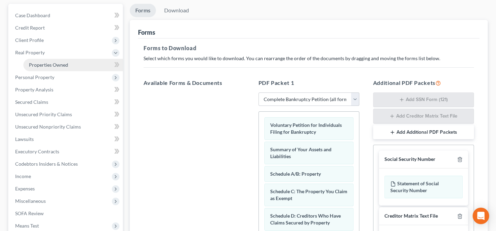
click at [35, 66] on span "Properties Owned" at bounding box center [48, 65] width 39 height 6
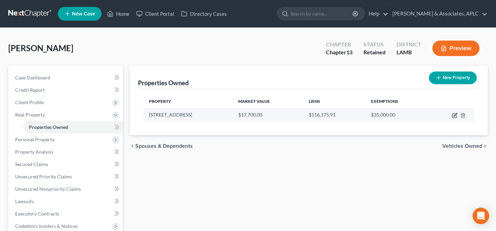
click at [457, 114] on icon "button" at bounding box center [455, 116] width 6 height 6
select select "19"
select select "0"
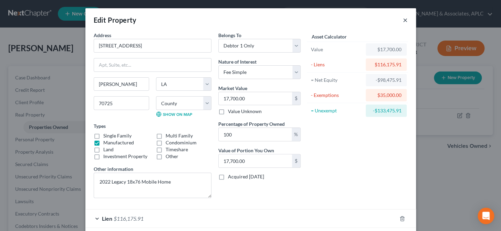
drag, startPoint x: 403, startPoint y: 18, endPoint x: 387, endPoint y: 23, distance: 16.0
click at [403, 18] on button "×" at bounding box center [405, 20] width 5 height 8
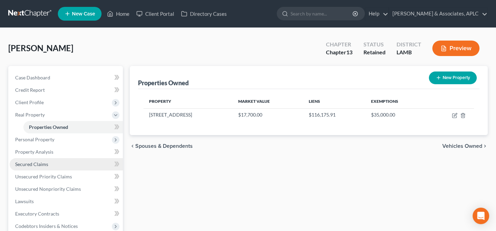
click at [50, 165] on link "Secured Claims" at bounding box center [66, 164] width 113 height 12
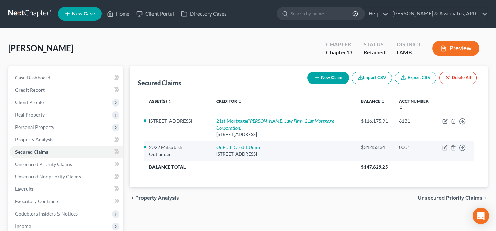
click at [231, 145] on link "OnPath Credit Union" at bounding box center [238, 148] width 45 height 6
select select "19"
select select "0"
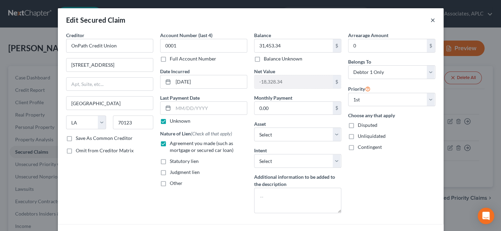
click at [431, 19] on button "×" at bounding box center [432, 20] width 5 height 8
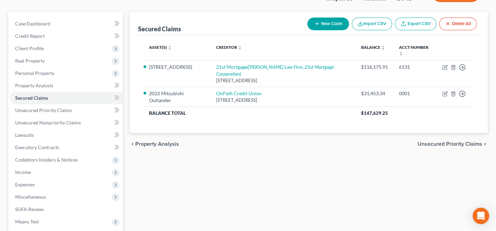
scroll to position [146, 0]
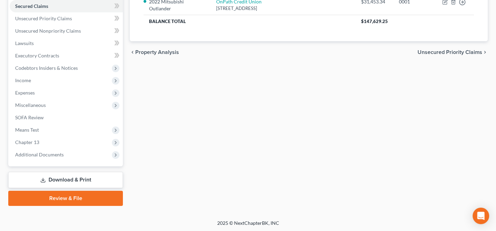
click at [80, 178] on link "Download & Print" at bounding box center [65, 180] width 115 height 16
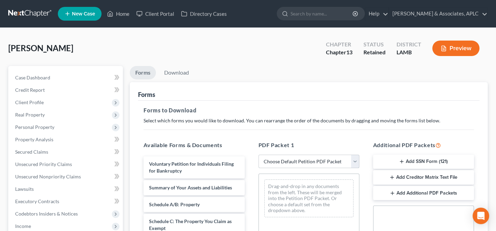
click at [290, 161] on select "Choose Default Petition PDF Packet Complete Bankruptcy Petition (all forms and …" at bounding box center [308, 162] width 101 height 14
select select "0"
click at [258, 155] on select "Choose Default Petition PDF Packet Complete Bankruptcy Petition (all forms and …" at bounding box center [308, 162] width 101 height 14
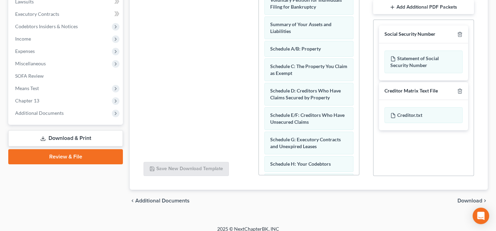
scroll to position [194, 0]
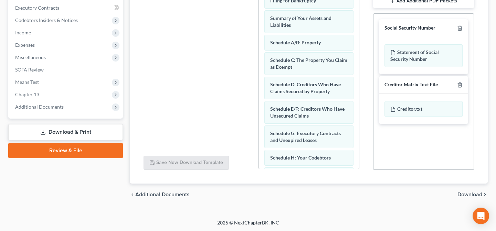
click at [469, 196] on span "Download" at bounding box center [469, 195] width 25 height 6
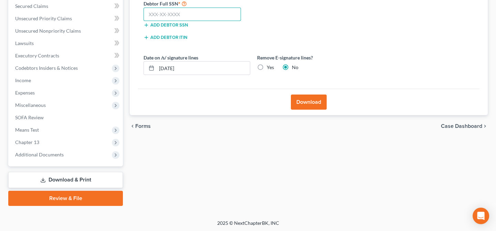
click at [186, 15] on input "text" at bounding box center [191, 15] width 97 height 14
type input "435-89-2069"
click at [320, 98] on button "Download" at bounding box center [309, 102] width 36 height 15
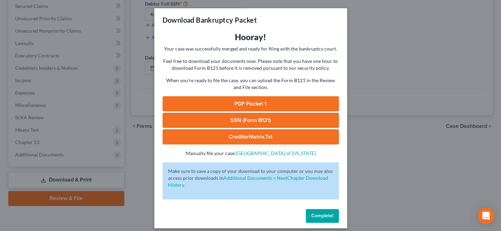
click at [250, 101] on link "PDF Packet 1" at bounding box center [250, 103] width 176 height 15
click at [238, 124] on link "SSN (Form B121)" at bounding box center [250, 120] width 176 height 15
click at [329, 217] on span "Complete!" at bounding box center [322, 216] width 22 height 6
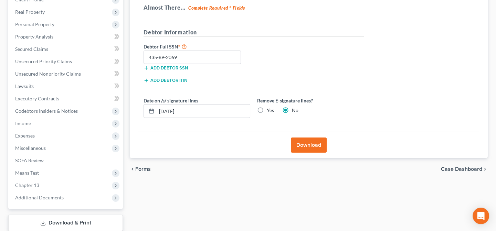
scroll to position [0, 0]
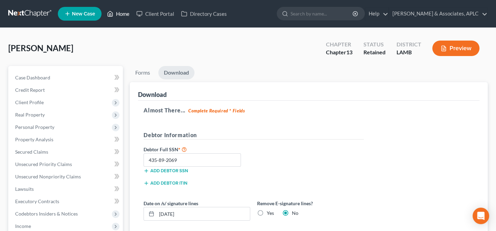
click at [122, 14] on link "Home" at bounding box center [118, 14] width 29 height 12
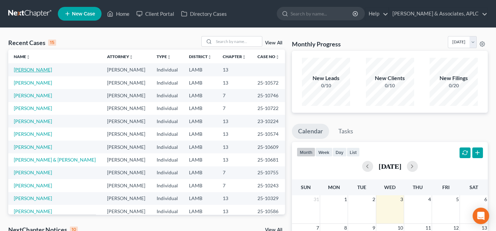
click at [33, 69] on link "[PERSON_NAME]" at bounding box center [33, 70] width 38 height 6
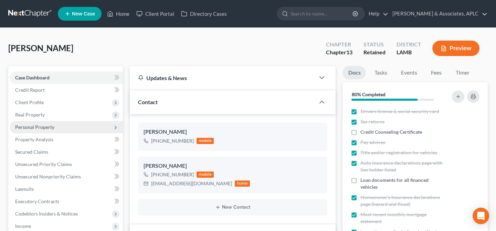
click at [29, 128] on span "Personal Property" at bounding box center [34, 127] width 39 height 6
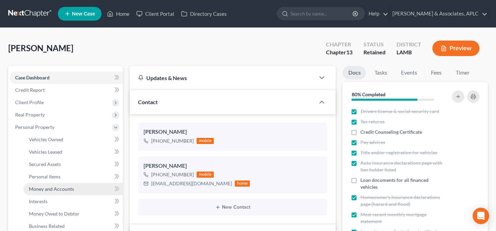
click at [42, 189] on span "Money and Accounts" at bounding box center [51, 189] width 45 height 6
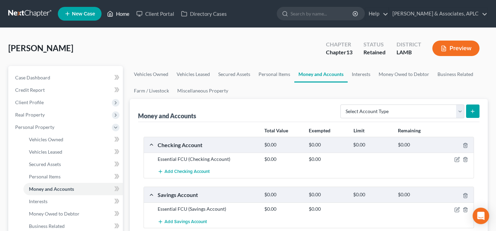
click at [131, 13] on link "Home" at bounding box center [118, 14] width 29 height 12
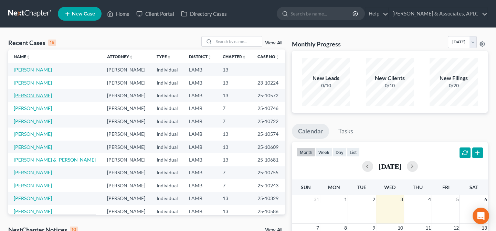
click at [36, 94] on link "[PERSON_NAME]" at bounding box center [33, 96] width 38 height 6
select select "0"
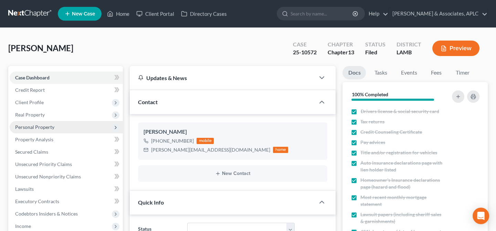
click at [38, 129] on span "Personal Property" at bounding box center [34, 127] width 39 height 6
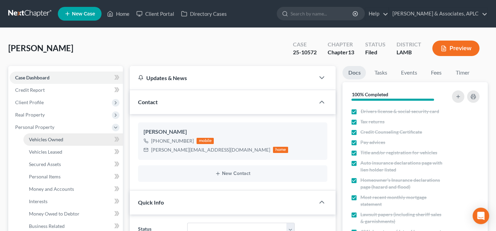
click at [39, 139] on span "Vehicles Owned" at bounding box center [46, 140] width 34 height 6
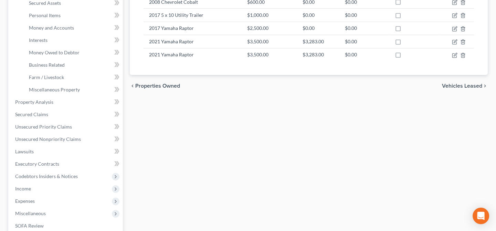
scroll to position [219, 0]
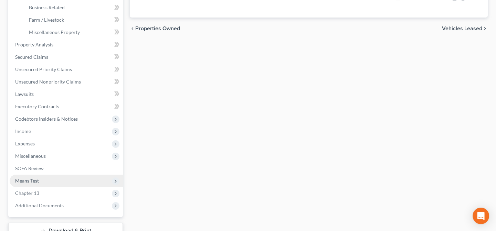
click at [53, 178] on span "Means Test" at bounding box center [66, 181] width 113 height 12
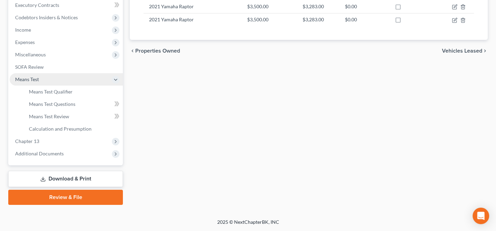
scroll to position [195, 0]
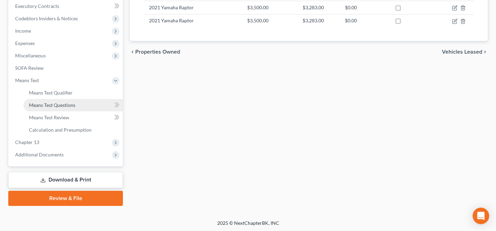
click at [53, 105] on span "Means Test Questions" at bounding box center [52, 105] width 46 height 6
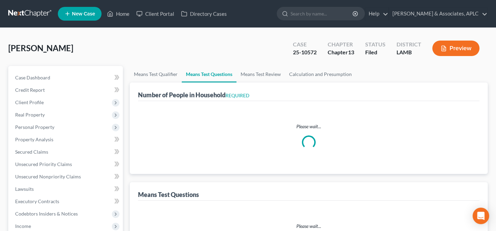
select select "0"
select select "60"
select select "1"
select select "60"
select select "2"
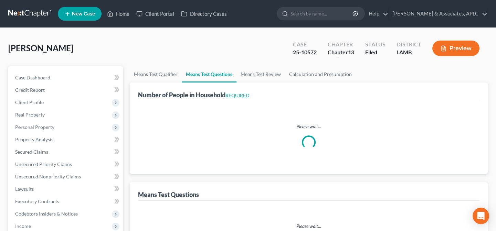
select select "4"
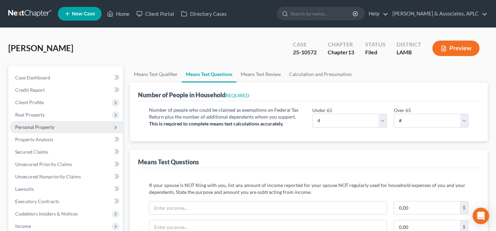
click at [50, 128] on span "Personal Property" at bounding box center [34, 127] width 39 height 6
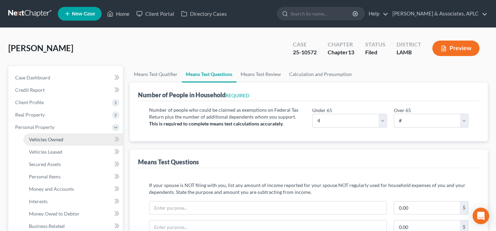
click at [54, 140] on span "Vehicles Owned" at bounding box center [46, 140] width 34 height 6
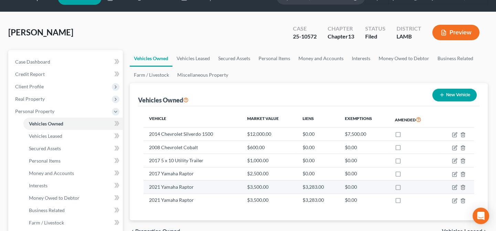
scroll to position [31, 0]
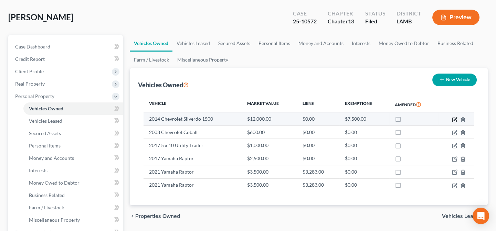
click at [455, 120] on icon "button" at bounding box center [455, 120] width 6 height 6
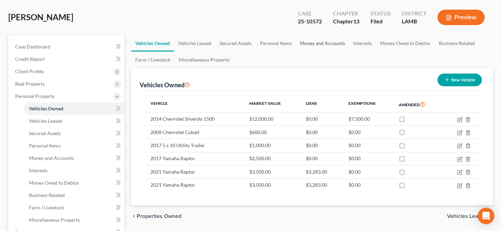
select select "0"
select select "12"
select select "2"
select select "0"
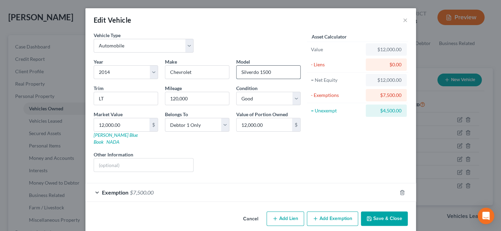
click at [250, 71] on input "Silverdo 1500" at bounding box center [268, 72] width 64 height 13
type input "Silverado 1500"
click at [373, 212] on button "Save & Close" at bounding box center [384, 219] width 47 height 14
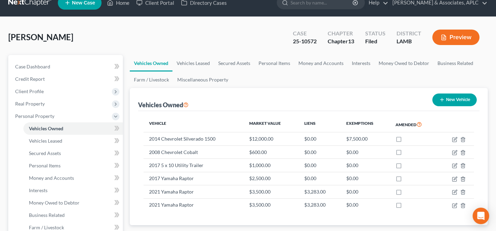
scroll to position [0, 0]
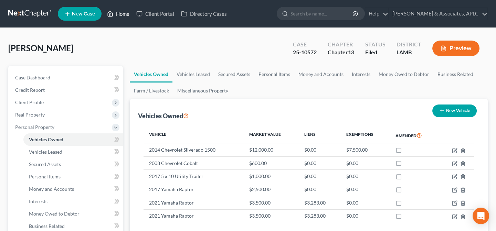
click at [123, 13] on link "Home" at bounding box center [118, 14] width 29 height 12
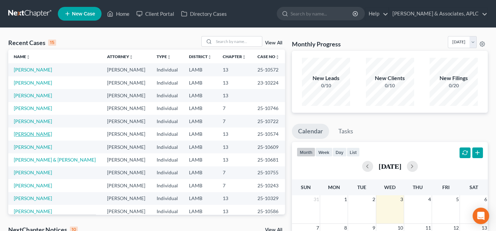
click at [26, 134] on link "[PERSON_NAME]" at bounding box center [33, 134] width 38 height 6
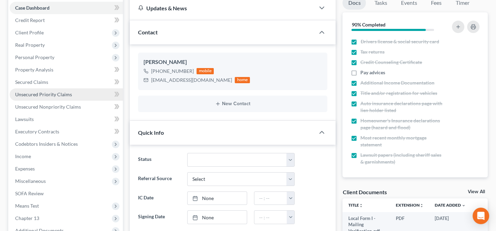
scroll to position [94, 0]
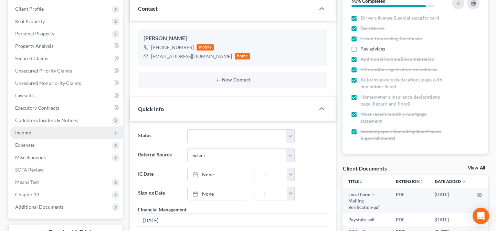
click at [29, 132] on span "Income" at bounding box center [23, 133] width 16 height 6
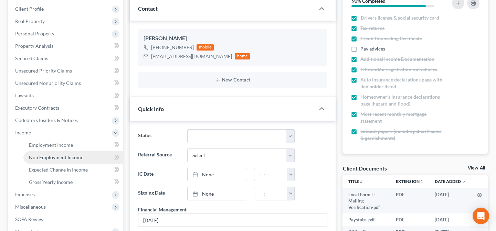
click at [40, 158] on span "Non Employment Income" at bounding box center [56, 157] width 54 height 6
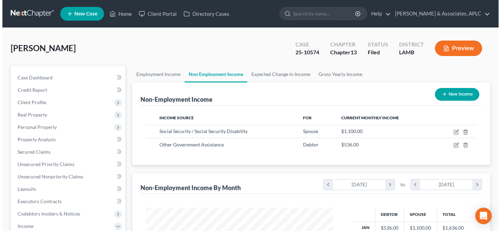
scroll to position [123, 201]
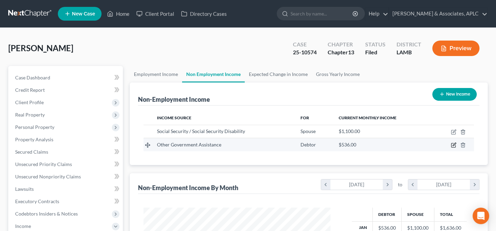
click at [453, 144] on icon "button" at bounding box center [454, 145] width 6 height 6
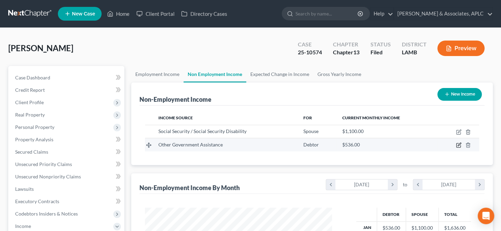
select select "5"
select select "0"
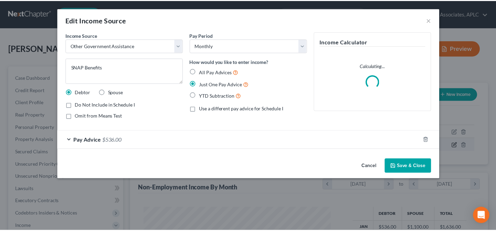
scroll to position [123, 203]
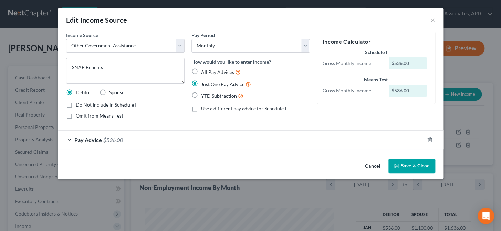
click at [407, 167] on button "Save & Close" at bounding box center [411, 166] width 47 height 14
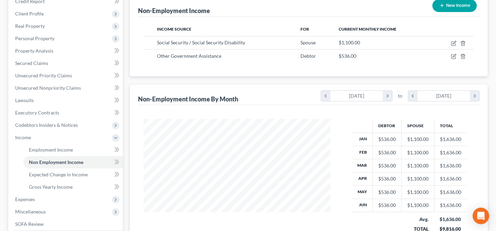
scroll to position [125, 0]
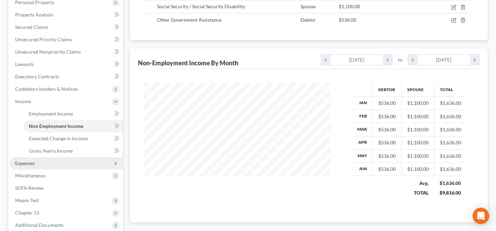
click at [36, 161] on span "Expenses" at bounding box center [66, 163] width 113 height 12
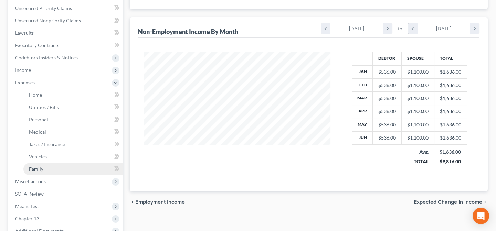
click at [43, 168] on span "Family" at bounding box center [36, 169] width 14 height 6
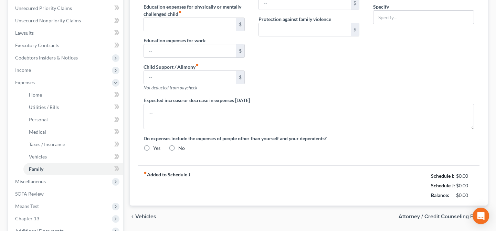
type input "0.00"
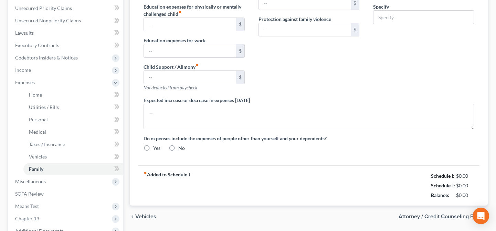
type input "0.00"
type input "1,000.00"
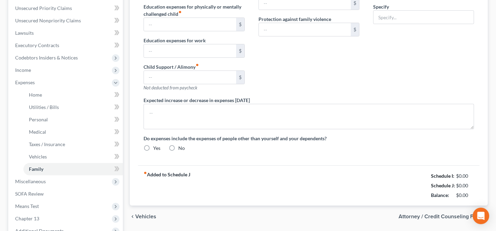
type input "Ch. 13 Plan Payment"
radio input "true"
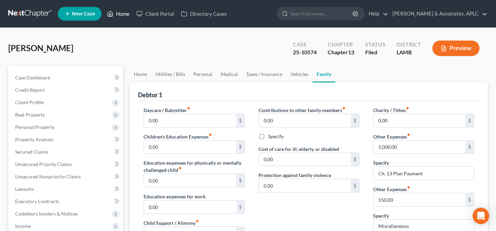
click at [119, 15] on link "Home" at bounding box center [118, 14] width 29 height 12
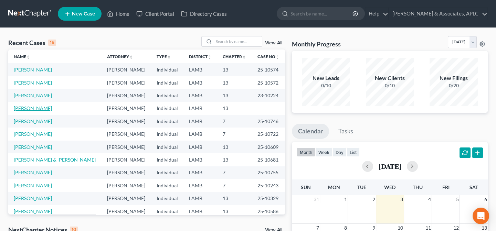
click at [34, 108] on link "[PERSON_NAME]" at bounding box center [33, 108] width 38 height 6
select select "14"
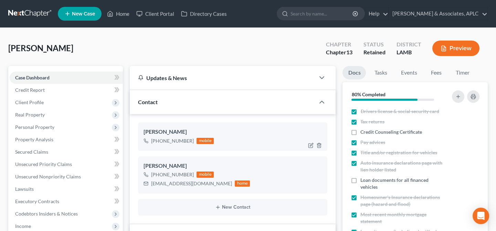
drag, startPoint x: 157, startPoint y: 140, endPoint x: 190, endPoint y: 142, distance: 32.7
click at [190, 142] on div "[PHONE_NUMBER]" at bounding box center [172, 141] width 43 height 7
copy div "[PHONE_NUMBER]"
click at [119, 12] on link "Home" at bounding box center [118, 14] width 29 height 12
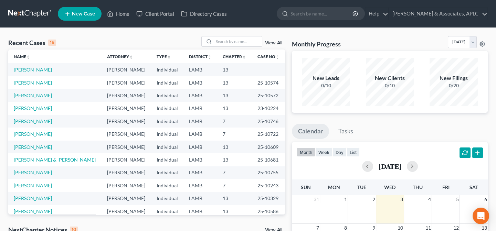
click at [27, 69] on link "[PERSON_NAME]" at bounding box center [33, 70] width 38 height 6
select select "14"
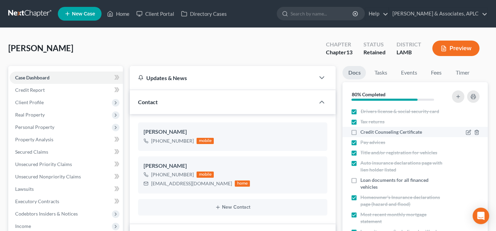
click at [360, 131] on label "Credit Counseling Certificate" at bounding box center [391, 132] width 62 height 7
click at [363, 131] on input "Credit Counseling Certificate" at bounding box center [365, 131] width 4 height 4
checkbox input "true"
drag, startPoint x: 127, startPoint y: 13, endPoint x: 124, endPoint y: 38, distance: 24.6
click at [127, 13] on link "Home" at bounding box center [118, 14] width 29 height 12
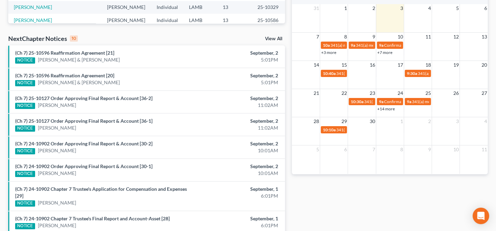
scroll to position [182, 0]
